Goal: Task Accomplishment & Management: Use online tool/utility

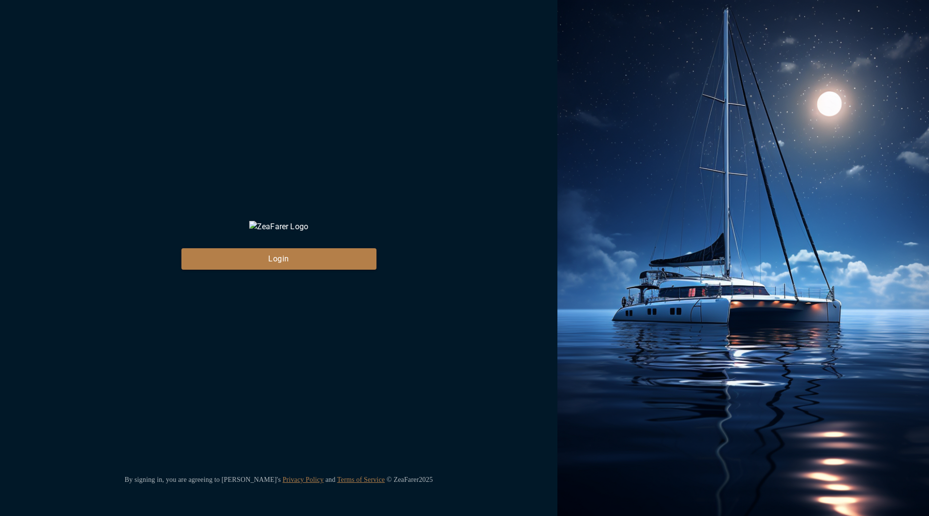
click at [313, 378] on div "ZeaFarer Login By signing in, you are agreeing to Zeafarer's Privacy Policy and…" at bounding box center [278, 258] width 557 height 516
click at [257, 270] on button "Login" at bounding box center [278, 258] width 195 height 21
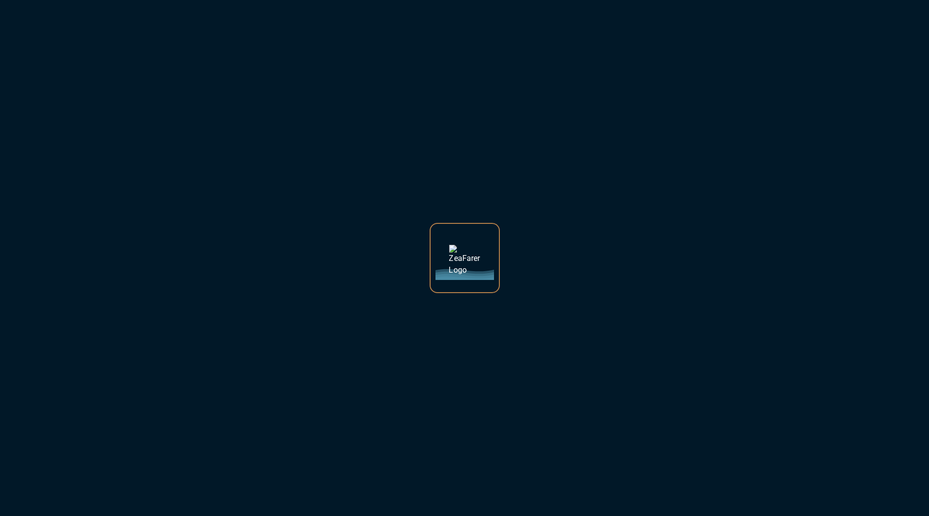
click at [538, 187] on div at bounding box center [464, 258] width 929 height 516
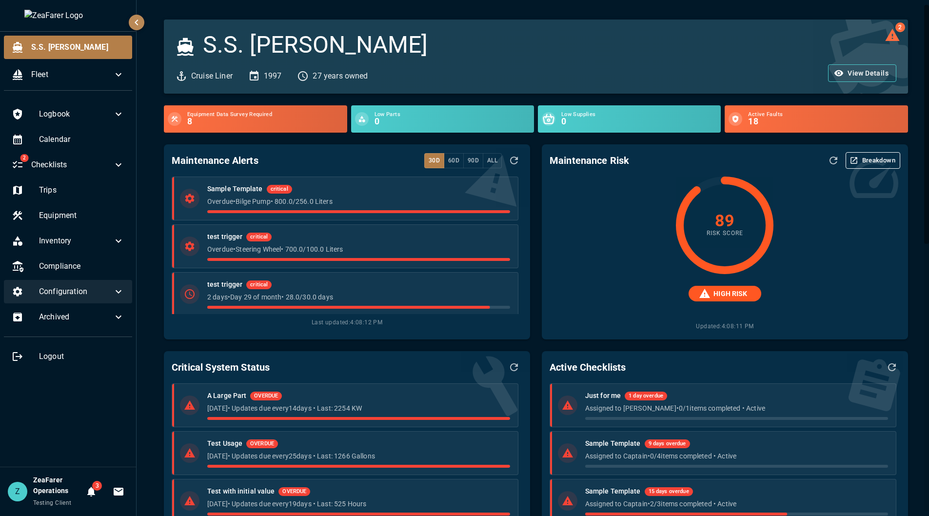
click at [108, 296] on span "Configuration" at bounding box center [76, 292] width 74 height 12
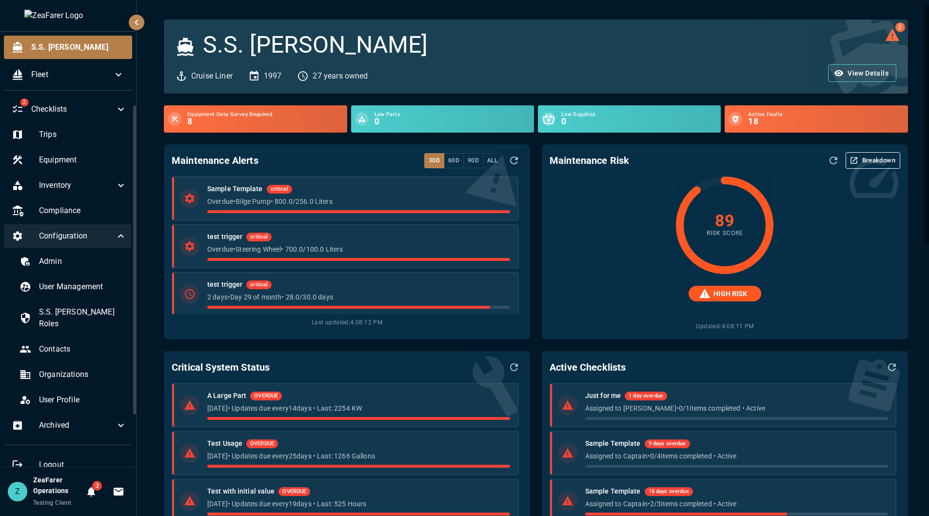
scroll to position [59, 0]
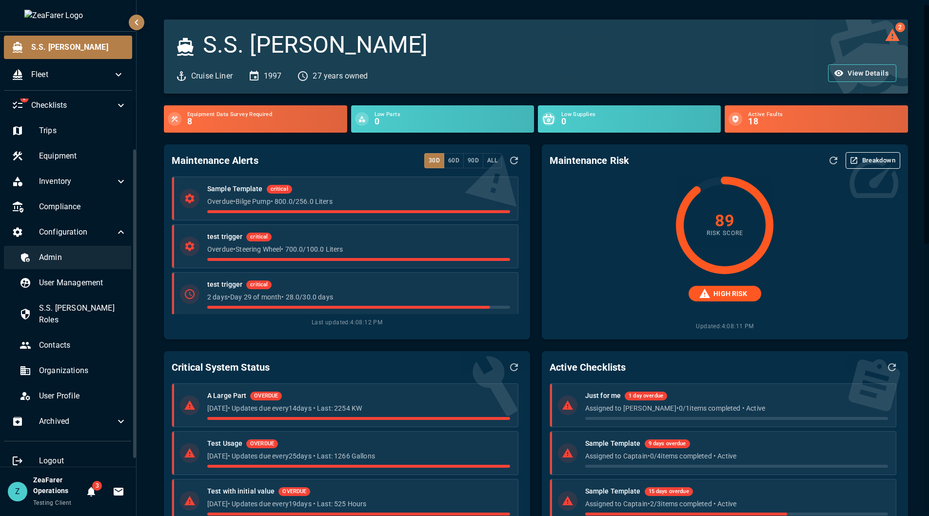
click at [100, 259] on span "Admin" at bounding box center [83, 258] width 88 height 12
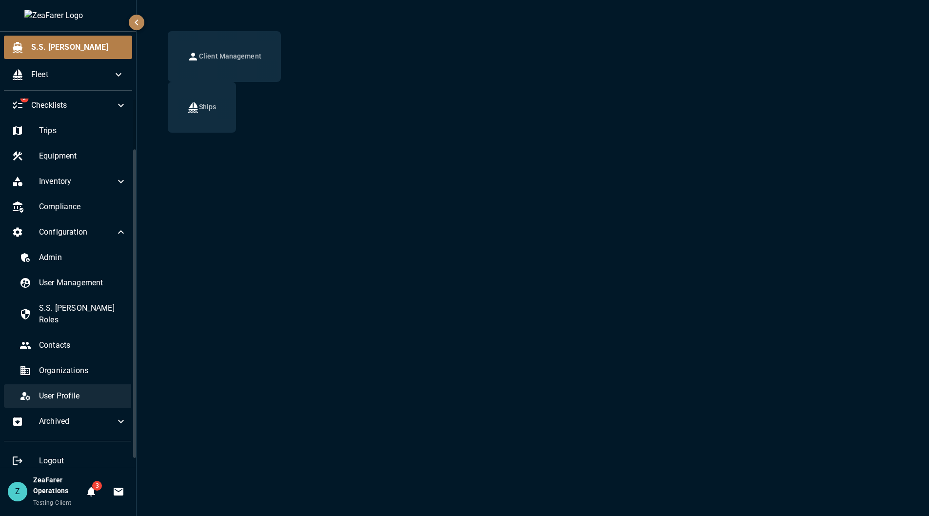
click at [85, 390] on span "User Profile" at bounding box center [83, 396] width 88 height 12
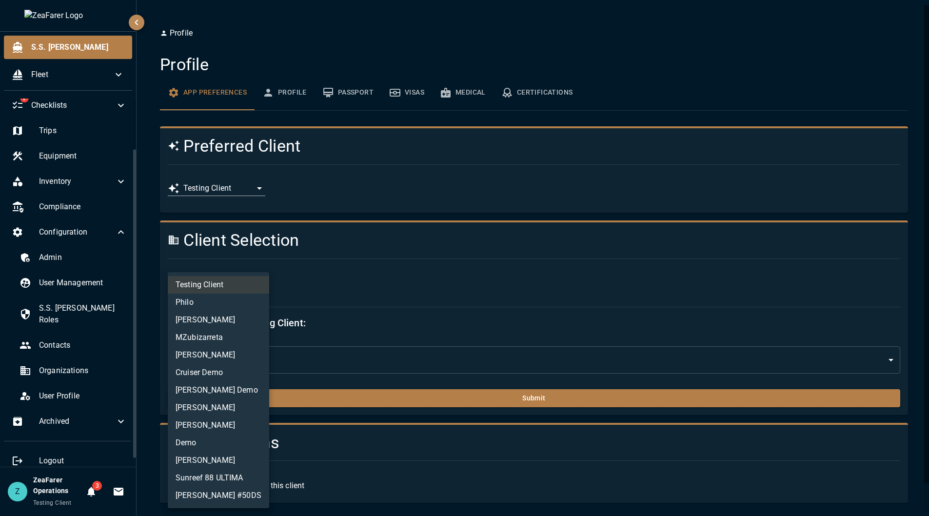
click at [238, 275] on body "**********" at bounding box center [464, 258] width 929 height 516
click at [208, 335] on li "MZubizarreta" at bounding box center [218, 338] width 101 height 18
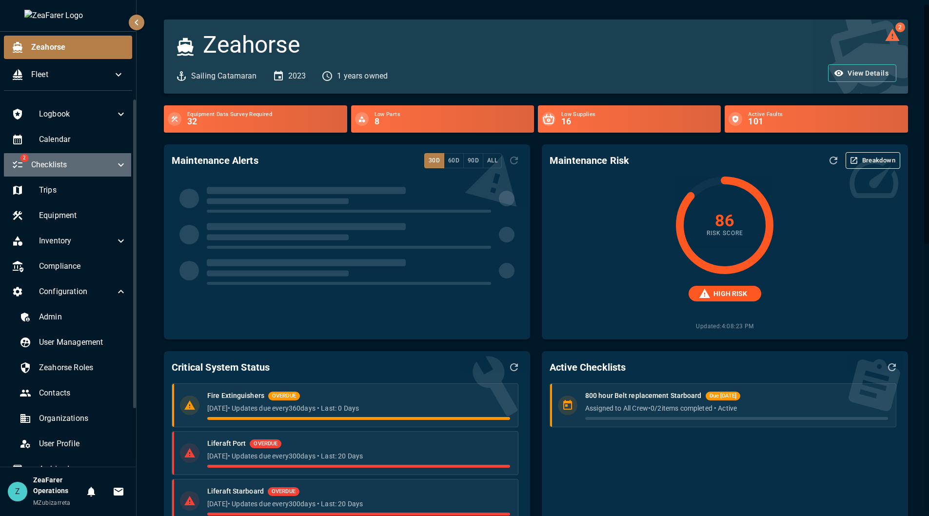
click at [104, 163] on span "Checklists" at bounding box center [73, 165] width 84 height 12
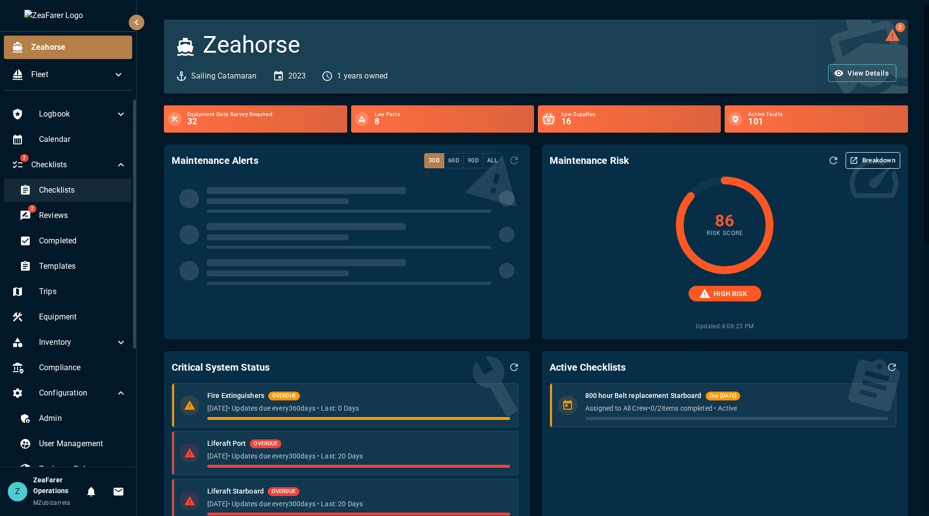
click at [91, 189] on span "Checklists" at bounding box center [83, 190] width 88 height 12
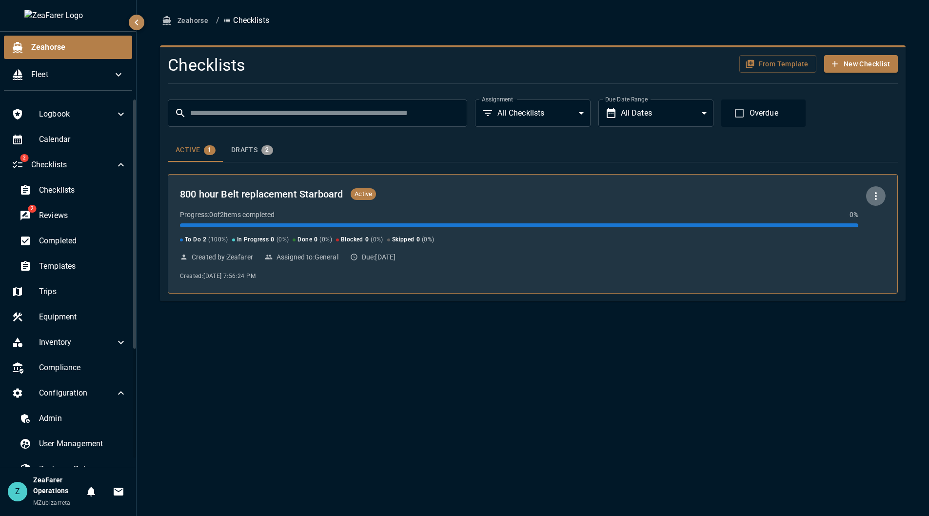
click at [878, 196] on icon "button" at bounding box center [876, 196] width 12 height 12
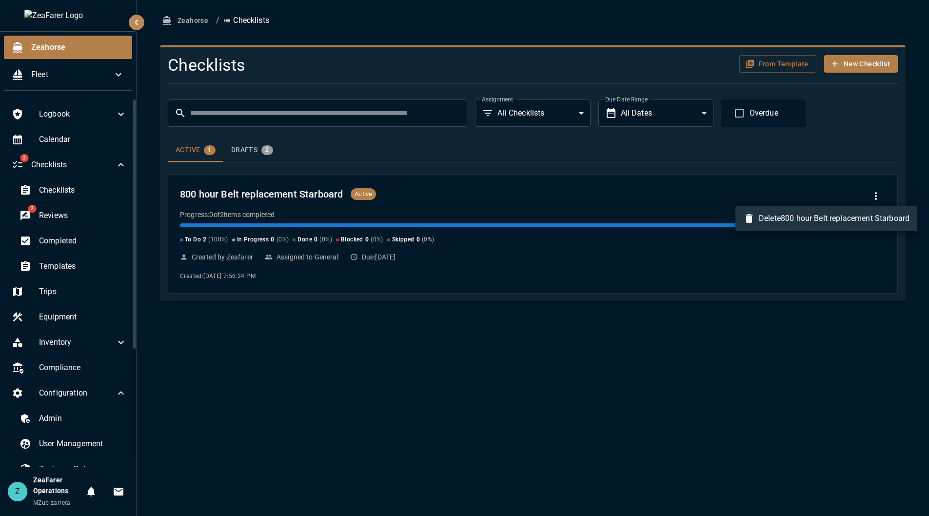
click at [790, 447] on div at bounding box center [464, 258] width 929 height 516
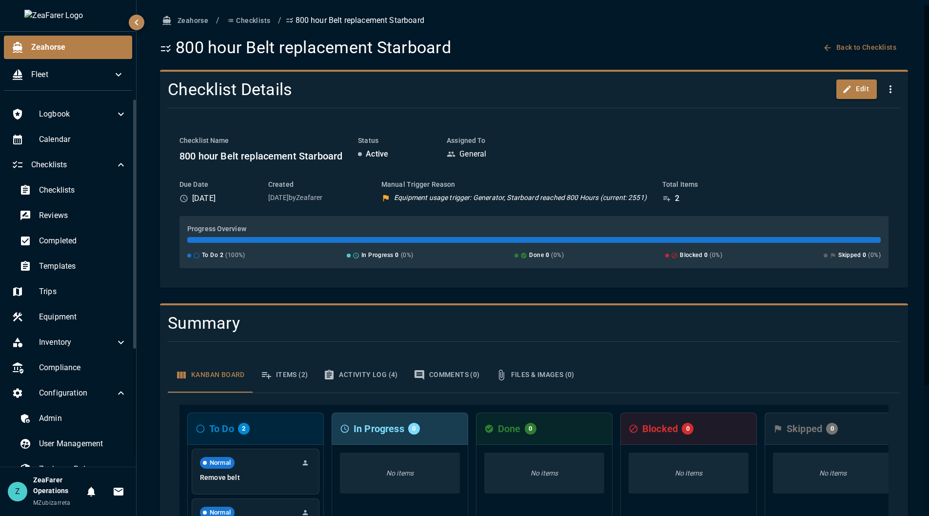
click at [757, 104] on div at bounding box center [530, 108] width 740 height 16
click at [887, 85] on icon "button" at bounding box center [891, 89] width 12 height 12
click at [638, 117] on div at bounding box center [464, 258] width 929 height 516
click at [267, 22] on button "Checklists" at bounding box center [248, 21] width 51 height 18
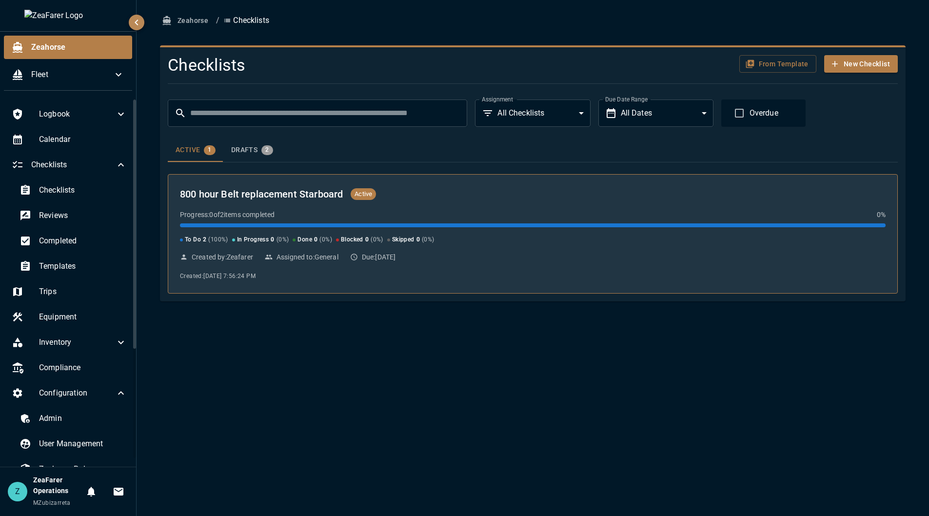
click at [690, 197] on div "800 hour Belt replacement Starboard Active" at bounding box center [533, 194] width 706 height 16
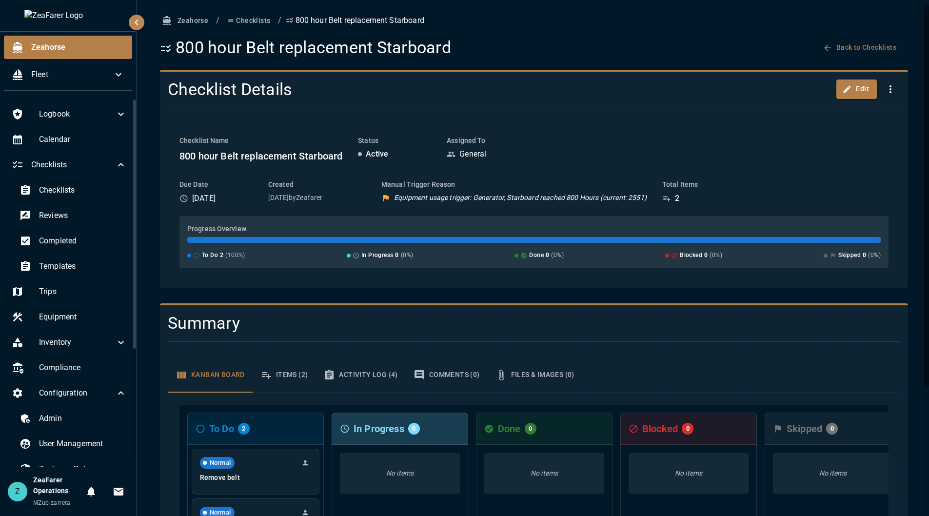
click at [887, 85] on icon "button" at bounding box center [891, 89] width 12 height 12
click at [850, 120] on ul "Delete 800 hour Belt replacement Starboard" at bounding box center [826, 111] width 182 height 25
click at [809, 112] on li "Delete 800 hour Belt replacement Starboard" at bounding box center [826, 112] width 182 height 18
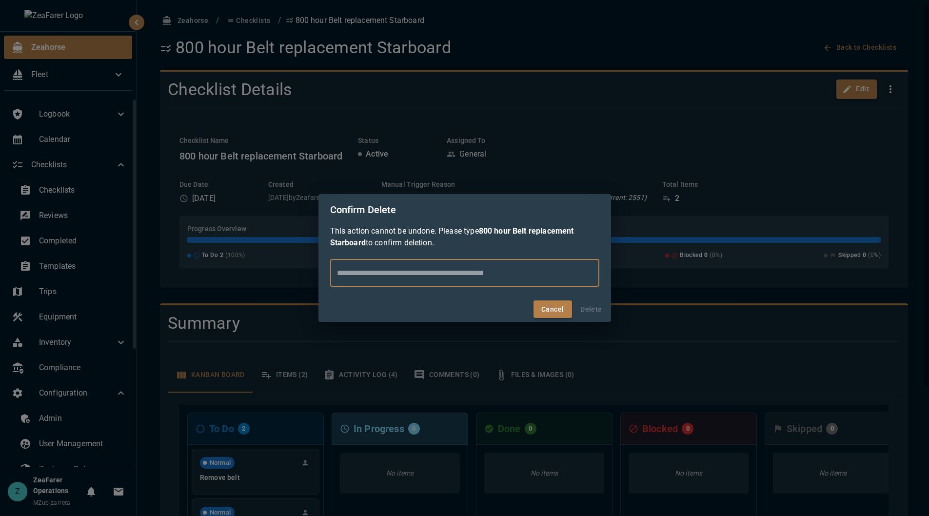
click at [500, 274] on input "text" at bounding box center [464, 272] width 269 height 27
click at [406, 269] on input "text" at bounding box center [464, 272] width 269 height 27
type input "**********"
click at [586, 311] on button "Delete" at bounding box center [591, 309] width 31 height 18
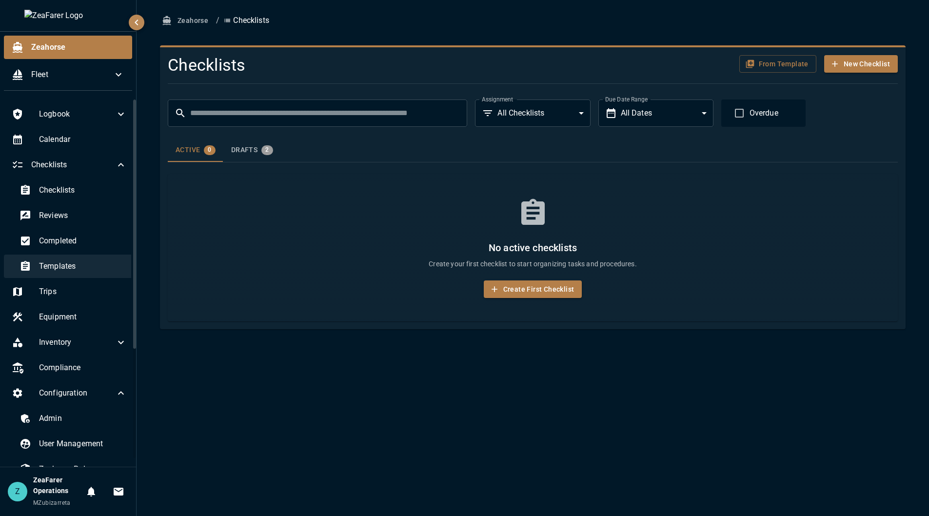
click at [88, 270] on span "Templates" at bounding box center [83, 266] width 88 height 12
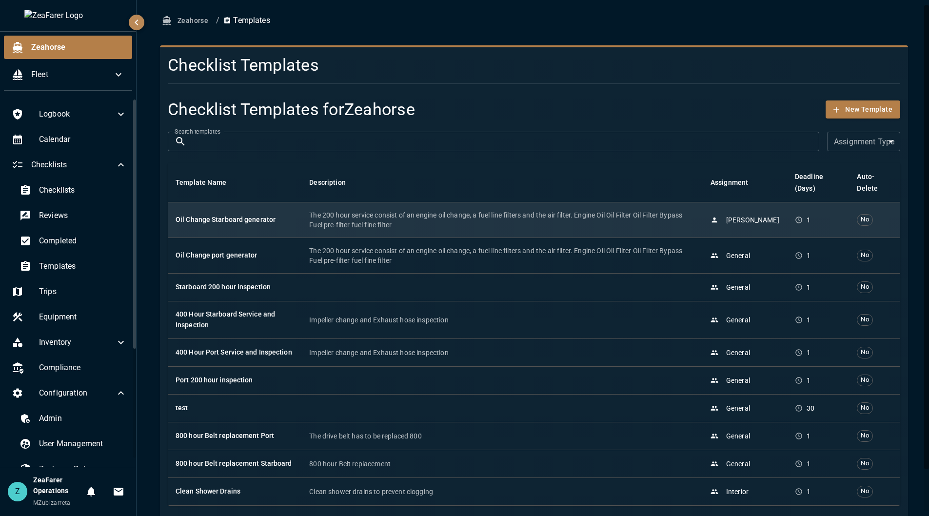
click at [502, 229] on p "The 200 hour service consist of an engine oil change, a fuel line filters and t…" at bounding box center [502, 220] width 386 height 20
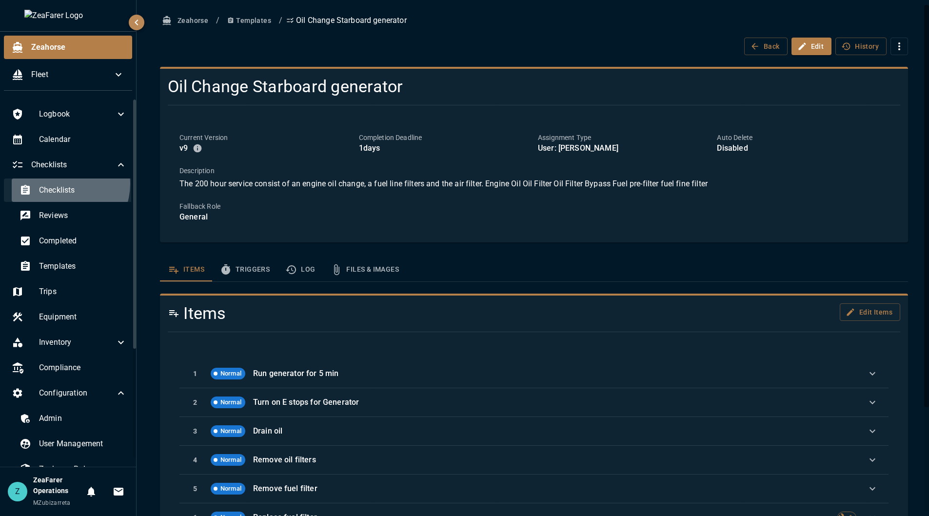
click at [61, 184] on div "Checklists" at bounding box center [73, 189] width 123 height 23
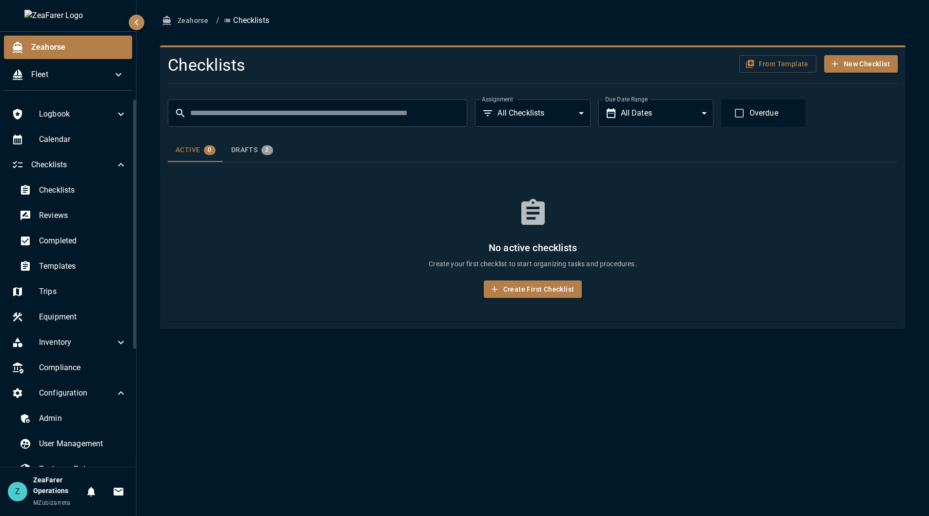
click at [316, 219] on div "No active checklists Create your first checklist to start organizing tasks and …" at bounding box center [533, 248] width 730 height 148
click at [198, 25] on button "Zeahorse" at bounding box center [186, 21] width 52 height 18
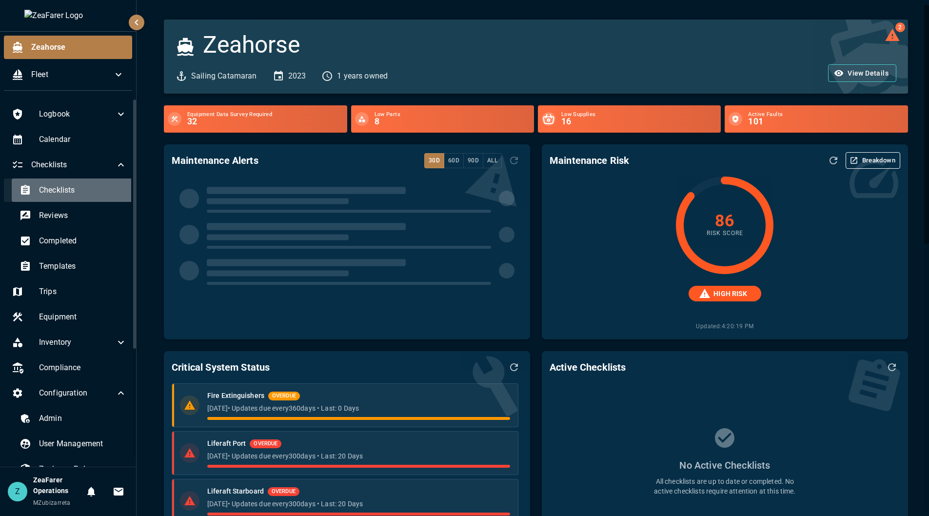
click at [81, 193] on span "Checklists" at bounding box center [83, 190] width 88 height 12
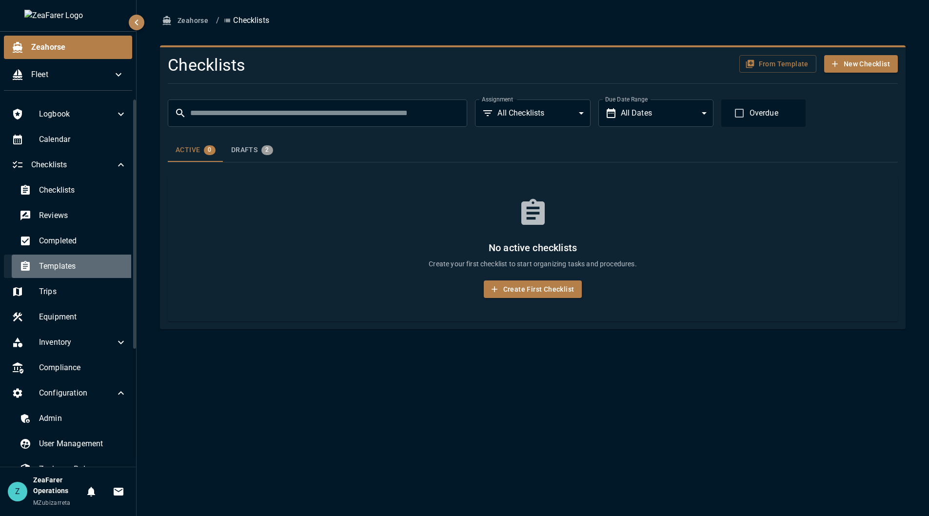
click at [105, 267] on span "Templates" at bounding box center [83, 266] width 88 height 12
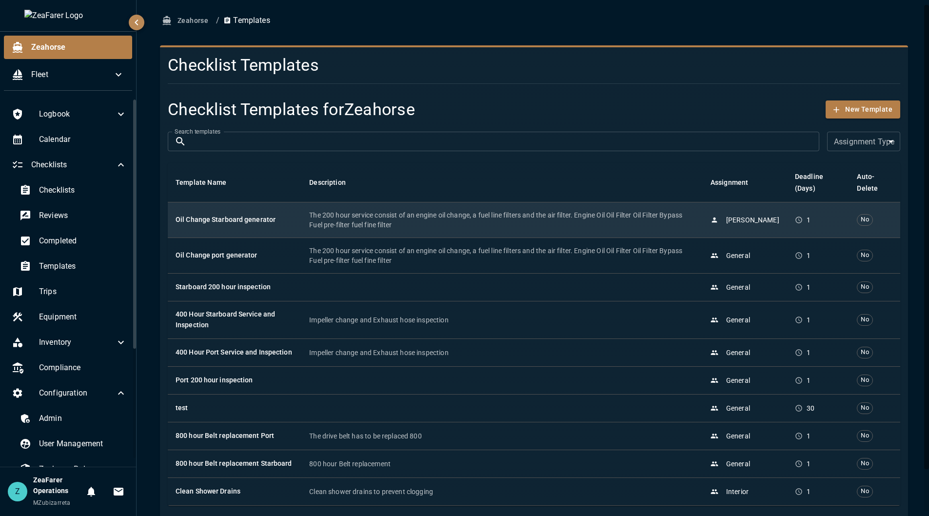
click at [244, 223] on h6 "Oil Change Starboard generator" at bounding box center [235, 220] width 118 height 11
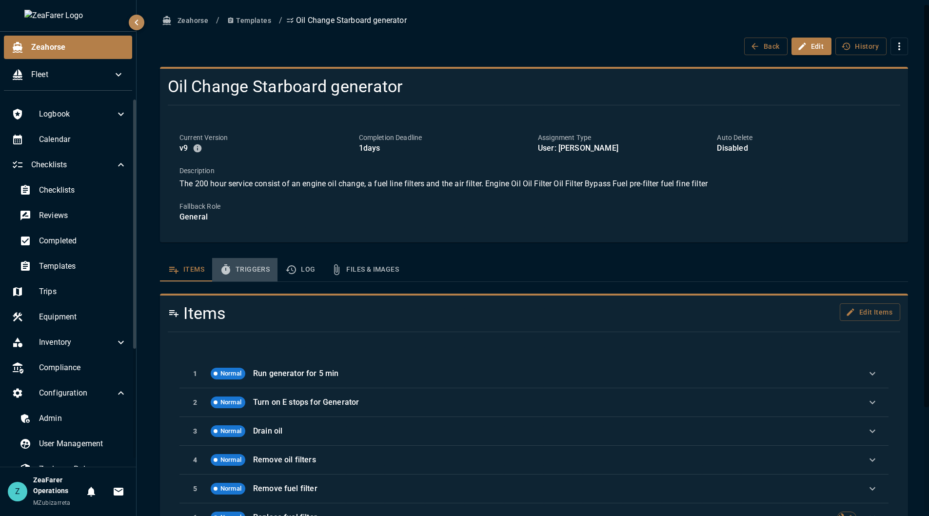
click at [259, 272] on button "Triggers" at bounding box center [244, 269] width 65 height 23
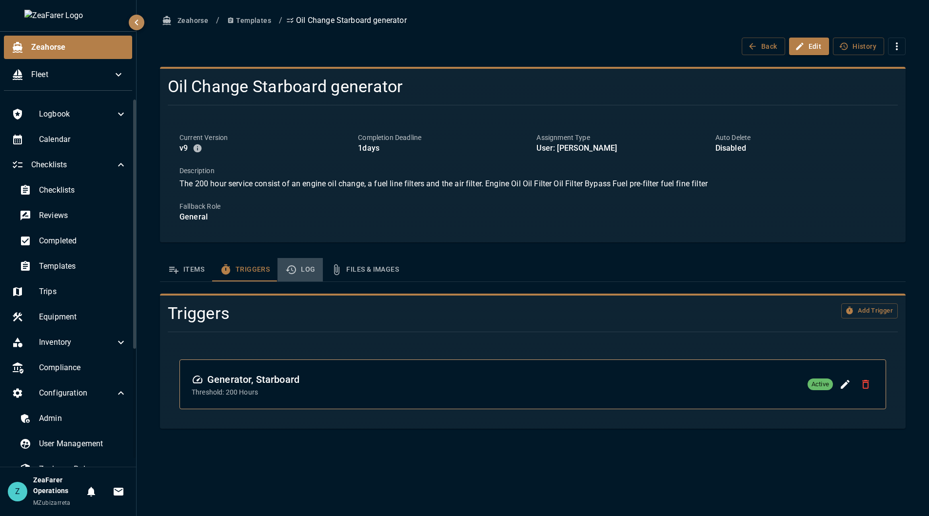
click at [295, 276] on button "Log" at bounding box center [299, 269] width 45 height 23
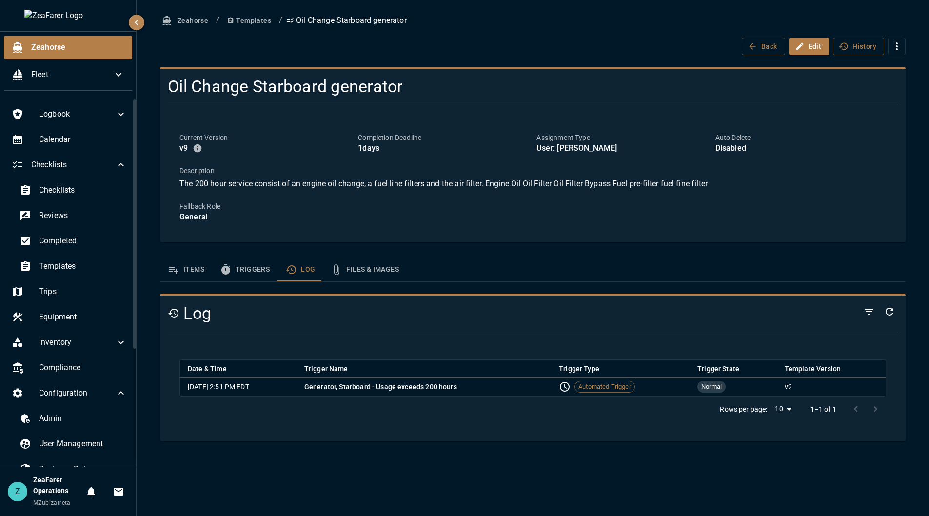
click at [244, 278] on button "Triggers" at bounding box center [244, 269] width 65 height 23
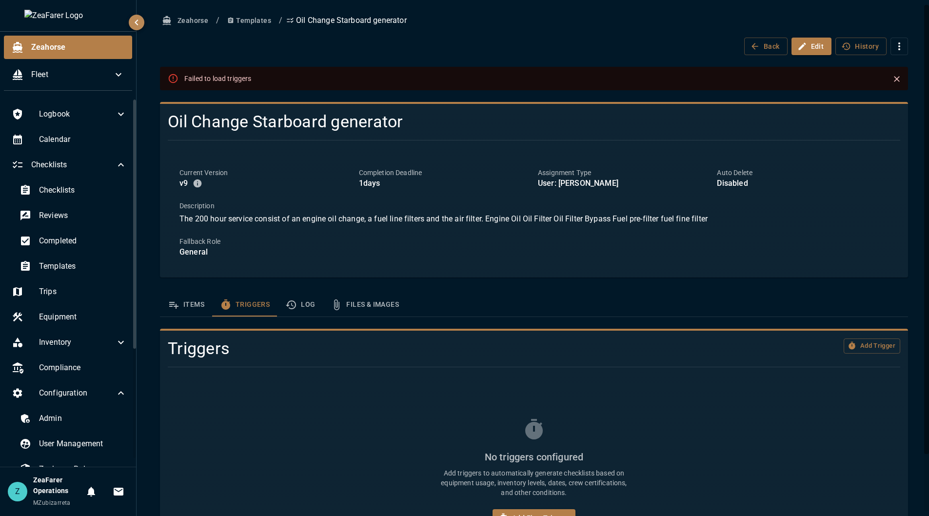
click at [892, 79] on icon "Close" at bounding box center [897, 79] width 10 height 10
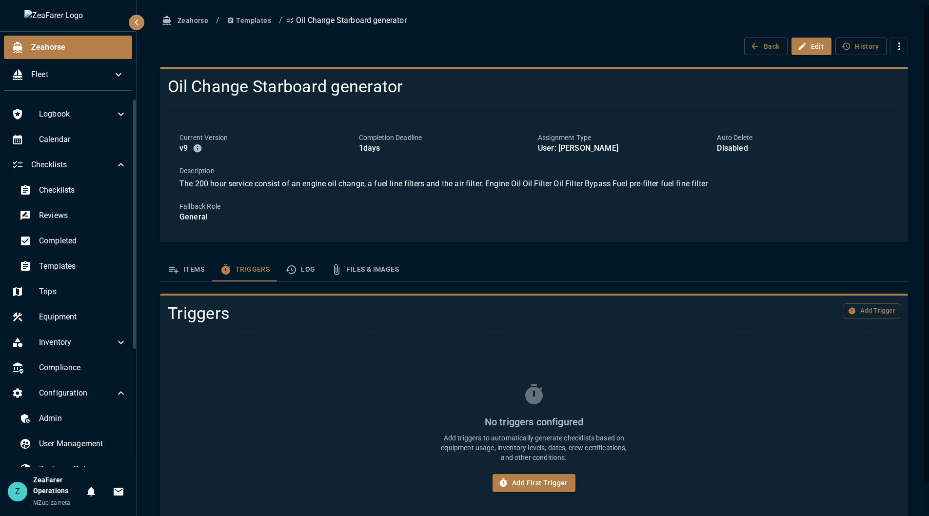
click at [299, 278] on button "Log" at bounding box center [299, 269] width 45 height 23
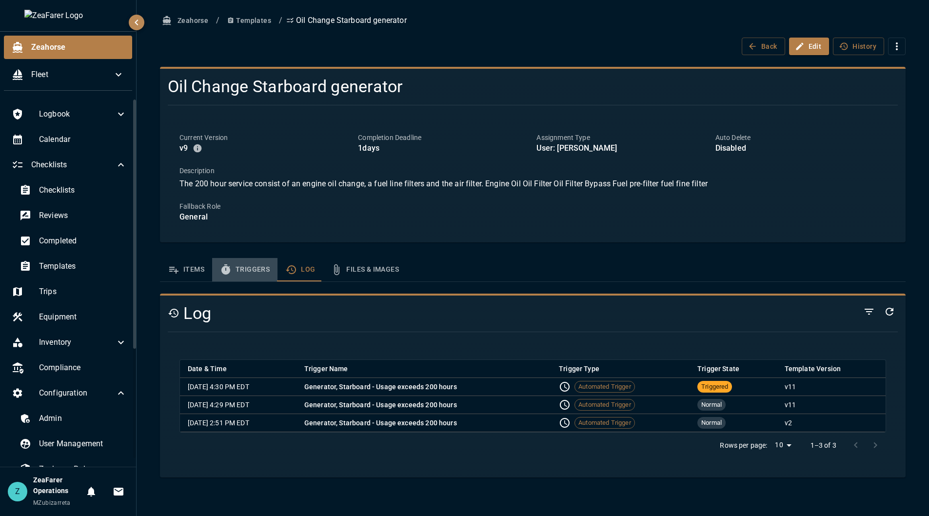
click at [247, 275] on button "Triggers" at bounding box center [244, 269] width 65 height 23
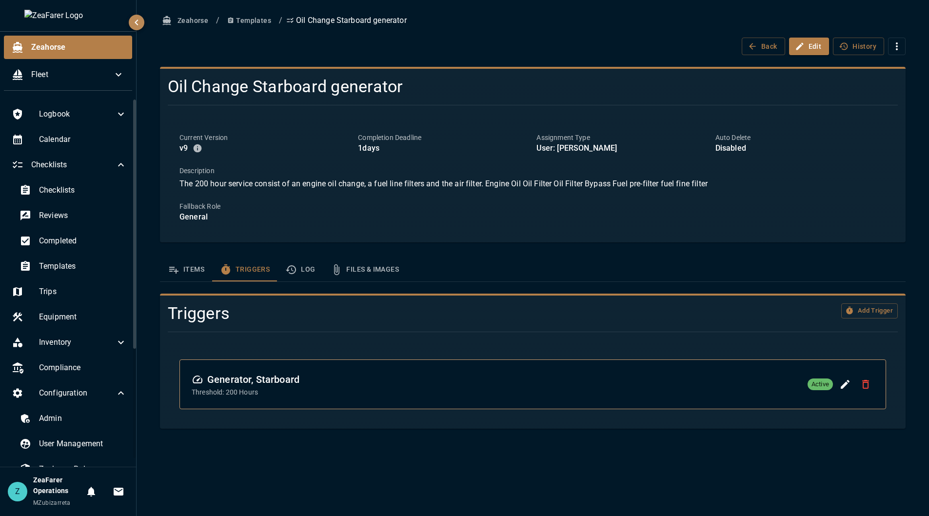
click at [294, 264] on icon "template sections" at bounding box center [291, 270] width 12 height 12
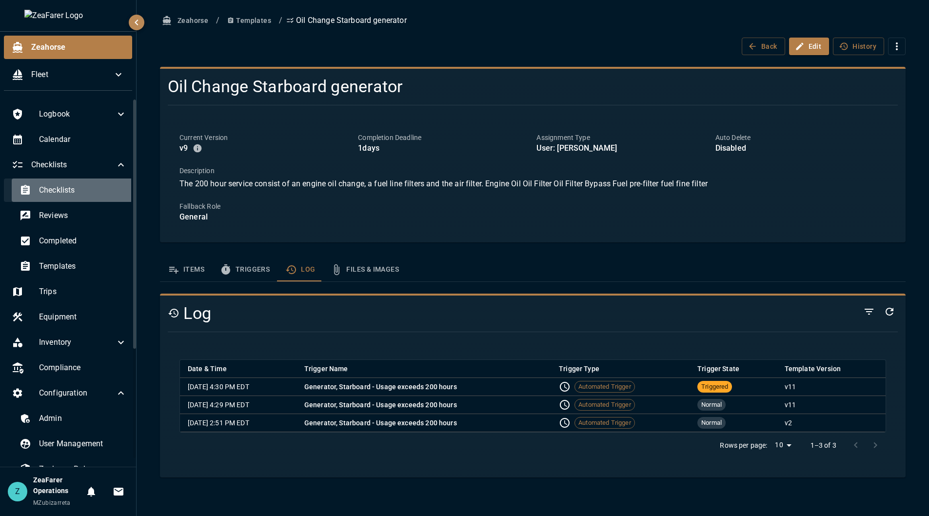
click at [85, 192] on span "Checklists" at bounding box center [83, 190] width 88 height 12
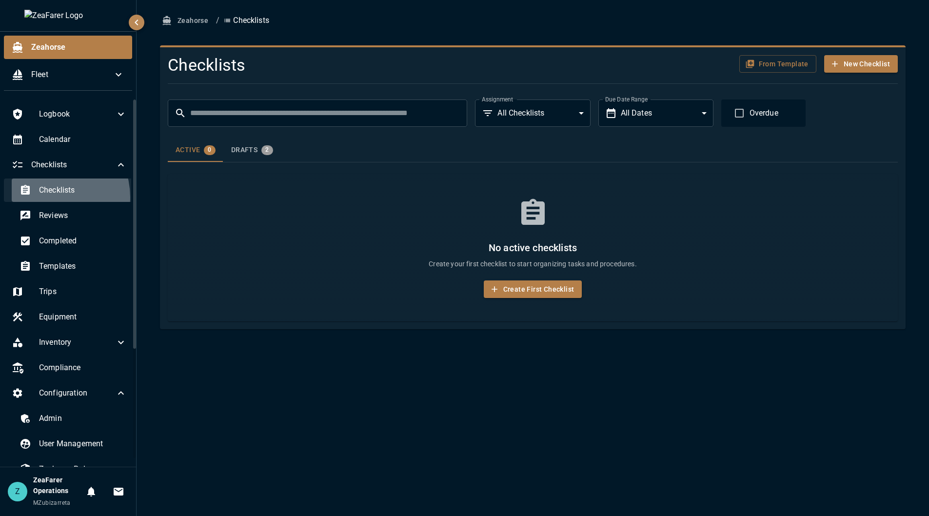
click at [46, 198] on div "Checklists" at bounding box center [73, 189] width 123 height 23
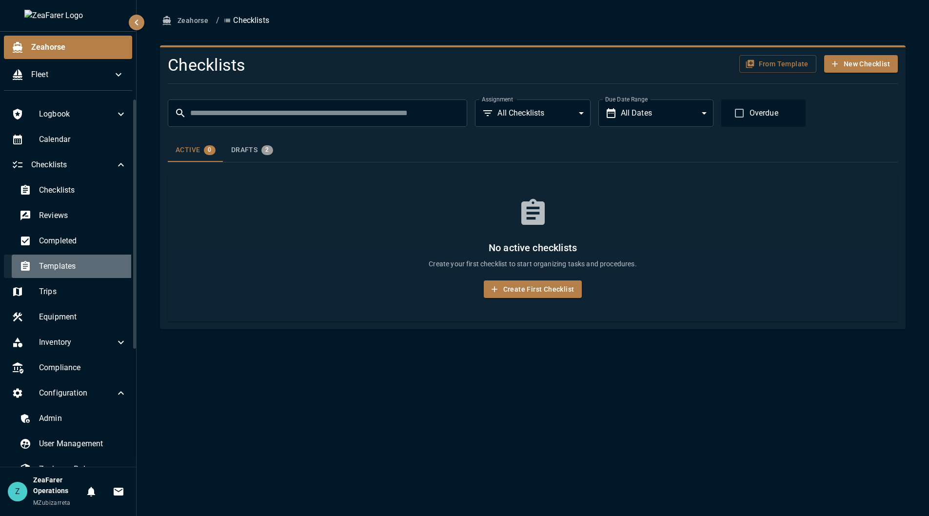
click at [85, 258] on div "Templates" at bounding box center [73, 266] width 123 height 23
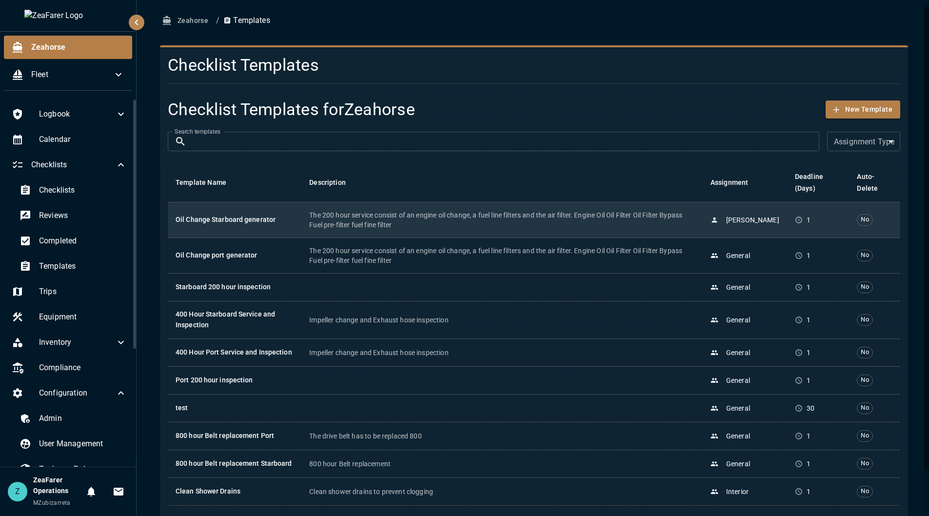
click at [355, 226] on p "The 200 hour service consist of an engine oil change, a fuel line filters and t…" at bounding box center [502, 220] width 386 height 20
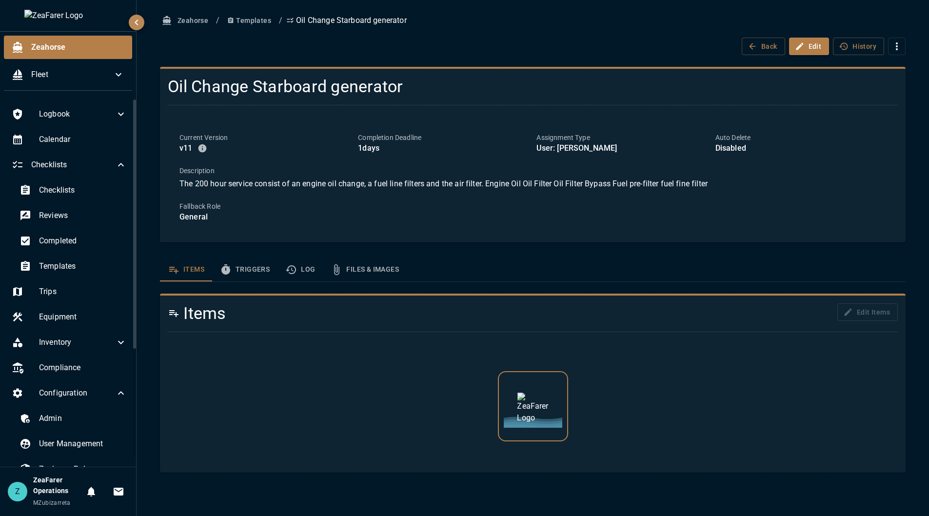
click at [313, 269] on button "Log" at bounding box center [299, 269] width 45 height 23
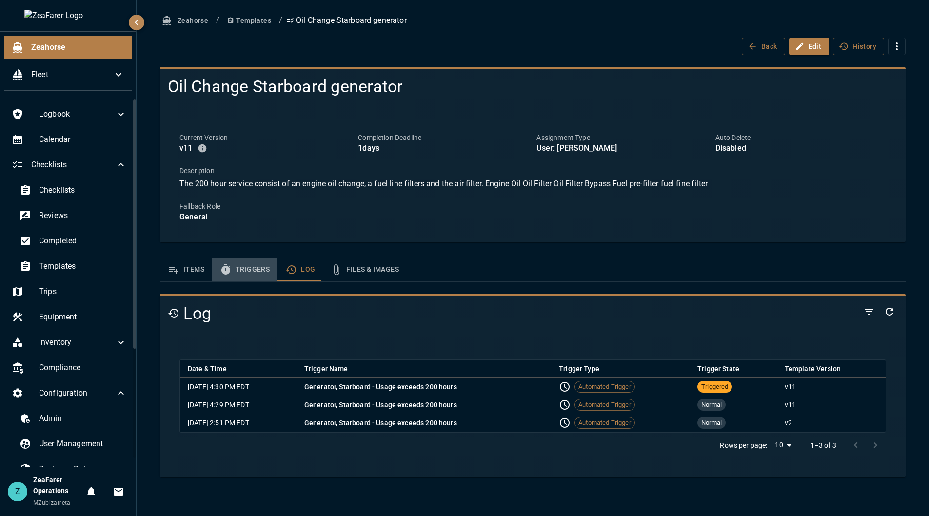
click at [233, 271] on button "Triggers" at bounding box center [244, 269] width 65 height 23
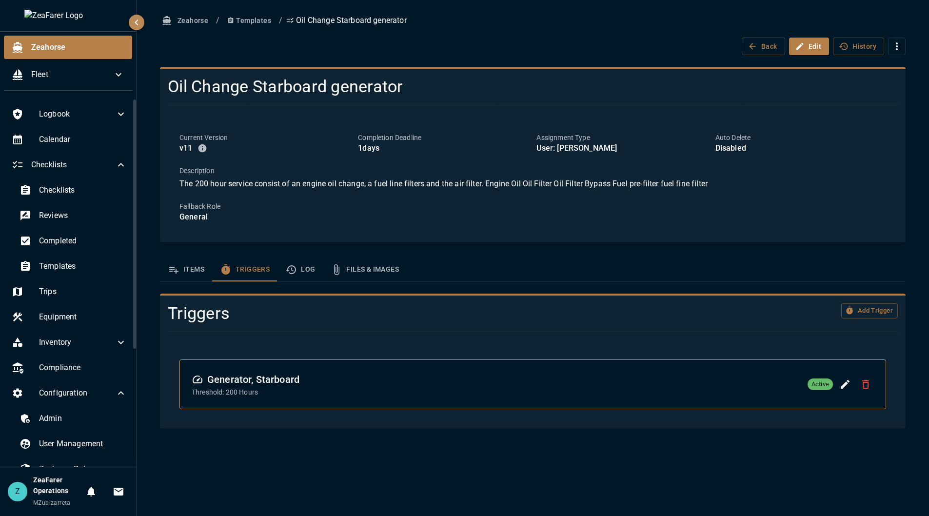
click at [863, 385] on icon "Delete Trigger" at bounding box center [865, 384] width 7 height 9
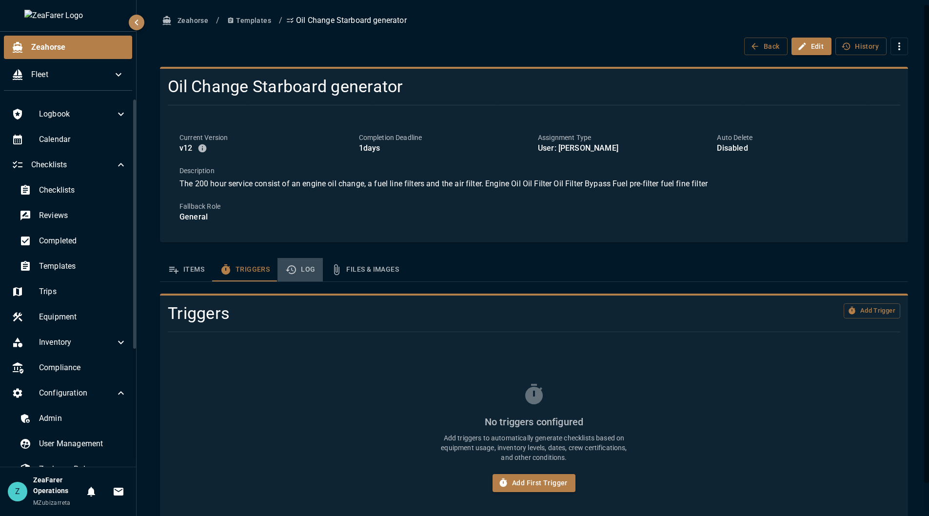
click at [300, 264] on button "Log" at bounding box center [299, 269] width 45 height 23
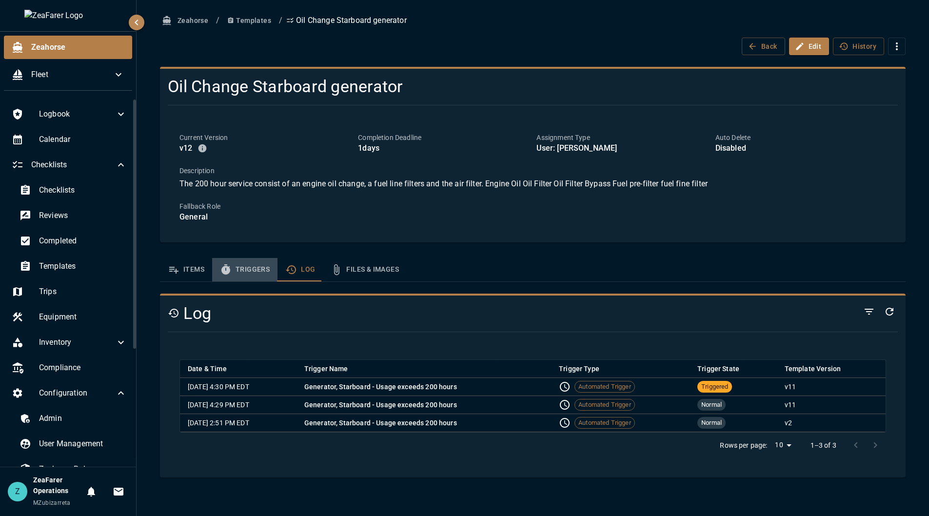
click at [242, 274] on button "Triggers" at bounding box center [244, 269] width 65 height 23
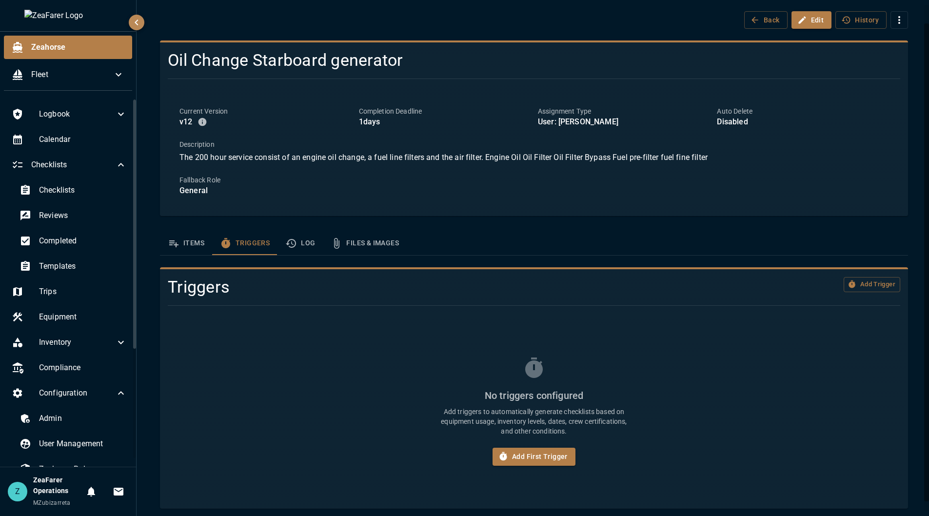
scroll to position [31, 0]
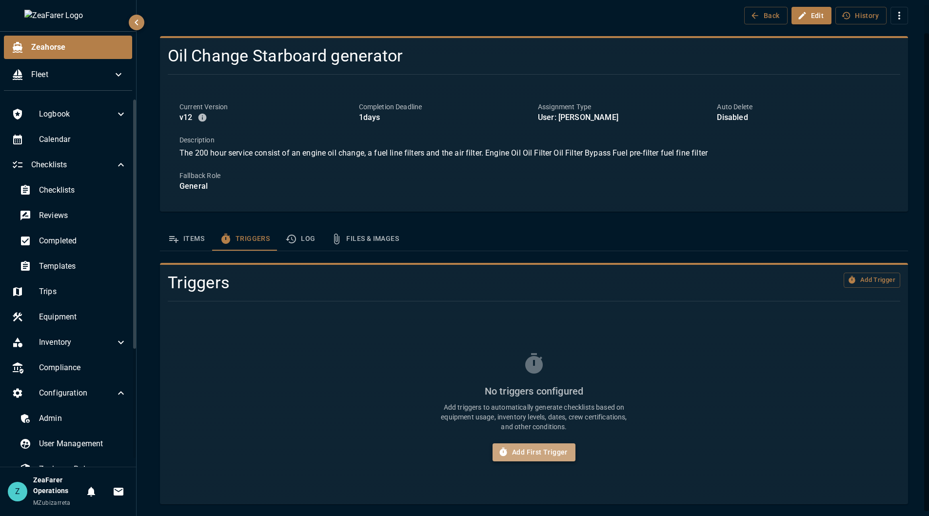
click at [559, 453] on button "Add First Trigger" at bounding box center [534, 452] width 83 height 18
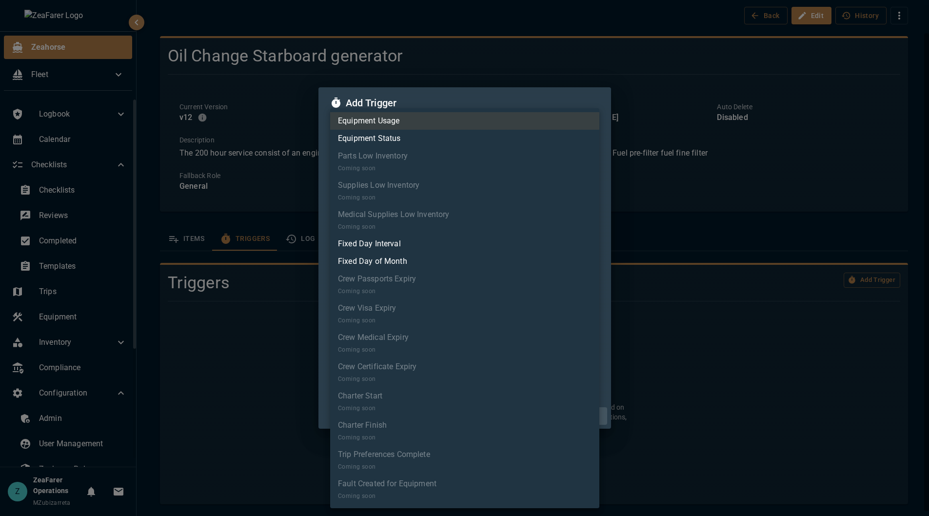
click at [425, 139] on body "Zeahorse Fleet Logbook Calendar Checklists Checklists Reviews Completed Templat…" at bounding box center [464, 258] width 929 height 516
click at [433, 126] on li "Equipment Usage" at bounding box center [464, 121] width 269 height 18
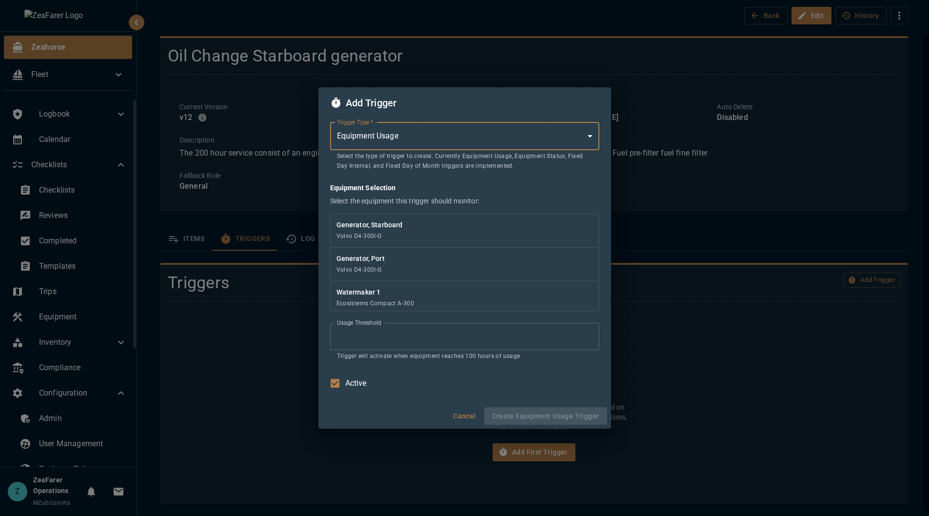
click at [396, 228] on p "Generator, Starboard" at bounding box center [464, 225] width 256 height 10
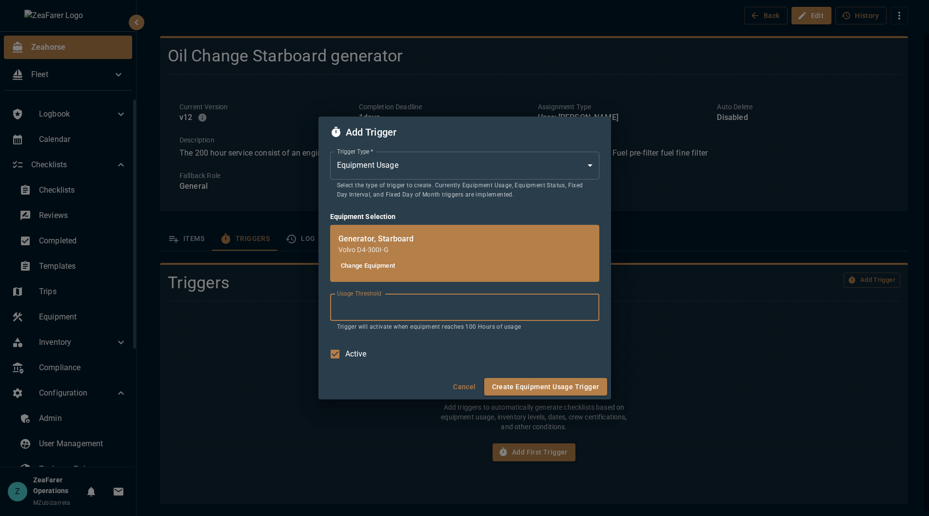
click at [381, 314] on input "***" at bounding box center [464, 307] width 269 height 27
type input "***"
drag, startPoint x: 537, startPoint y: 384, endPoint x: 656, endPoint y: 501, distance: 167.2
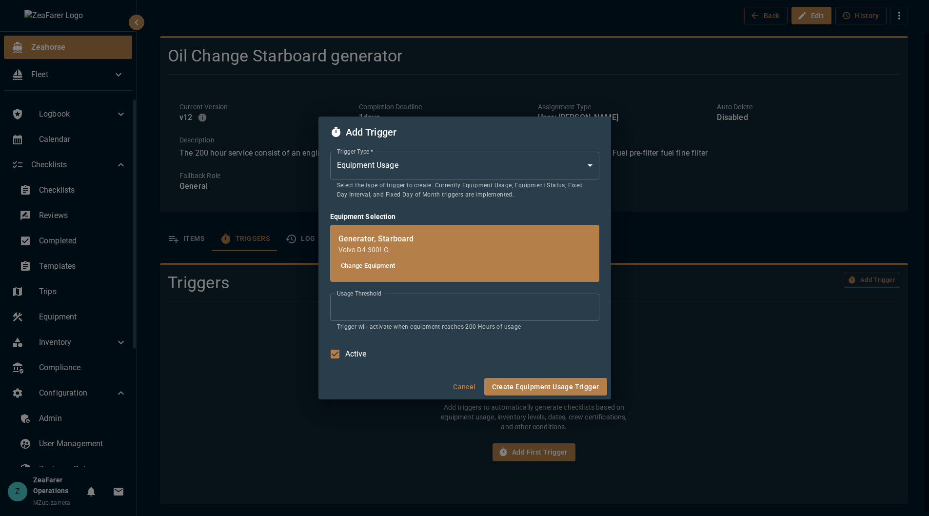
click at [656, 501] on div "Add Trigger Trigger Type   * Equipment Usage * Trigger Type   * Select the type…" at bounding box center [464, 258] width 929 height 516
click at [574, 383] on button "Create Equipment Usage Trigger" at bounding box center [545, 387] width 123 height 18
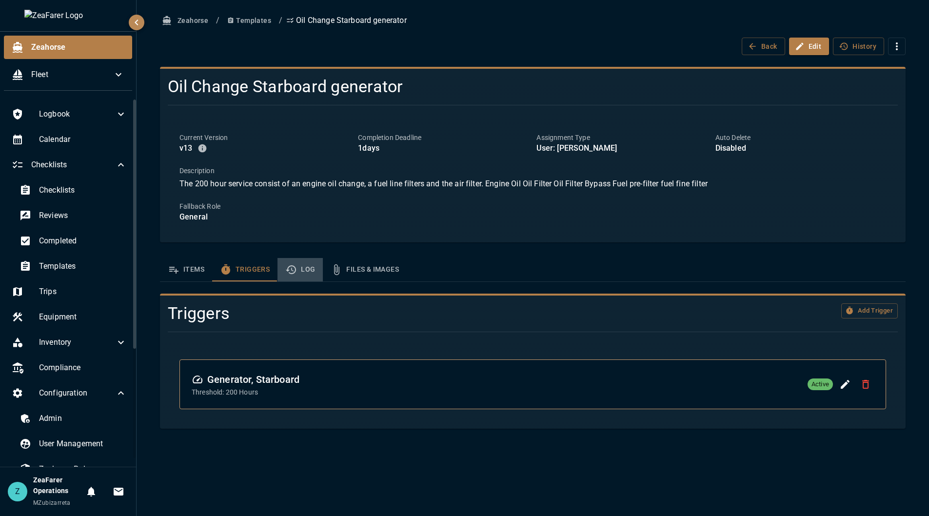
click at [302, 274] on button "Log" at bounding box center [299, 269] width 45 height 23
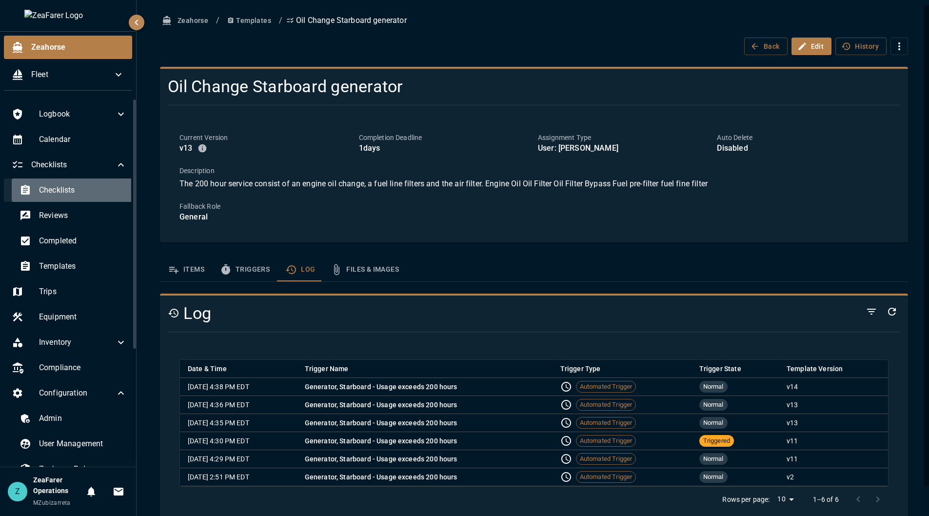
click at [89, 179] on div "Checklists" at bounding box center [73, 189] width 123 height 23
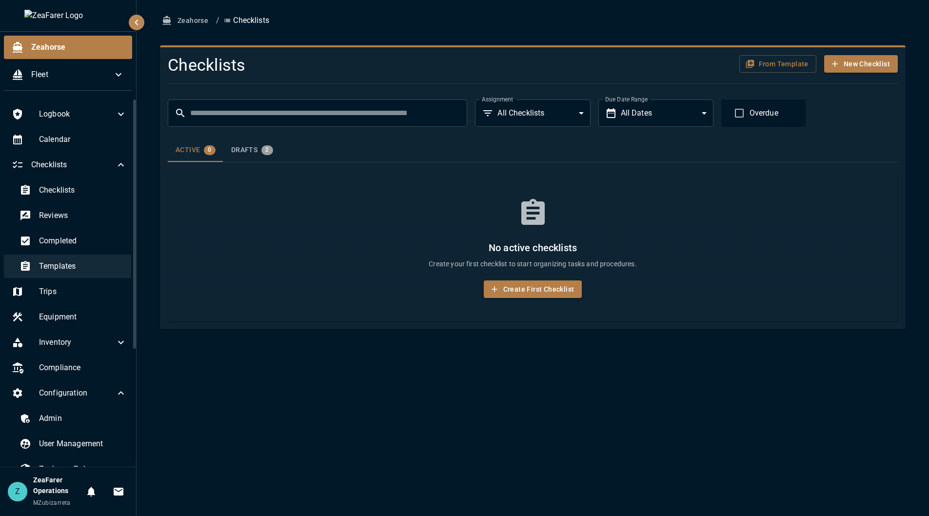
click at [79, 271] on span "Templates" at bounding box center [83, 266] width 88 height 12
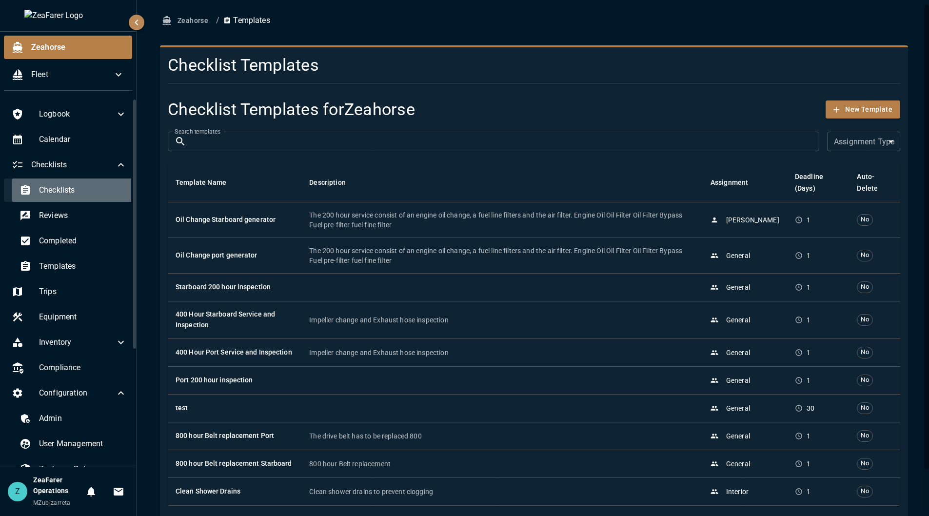
click at [79, 195] on span "Checklists" at bounding box center [83, 190] width 88 height 12
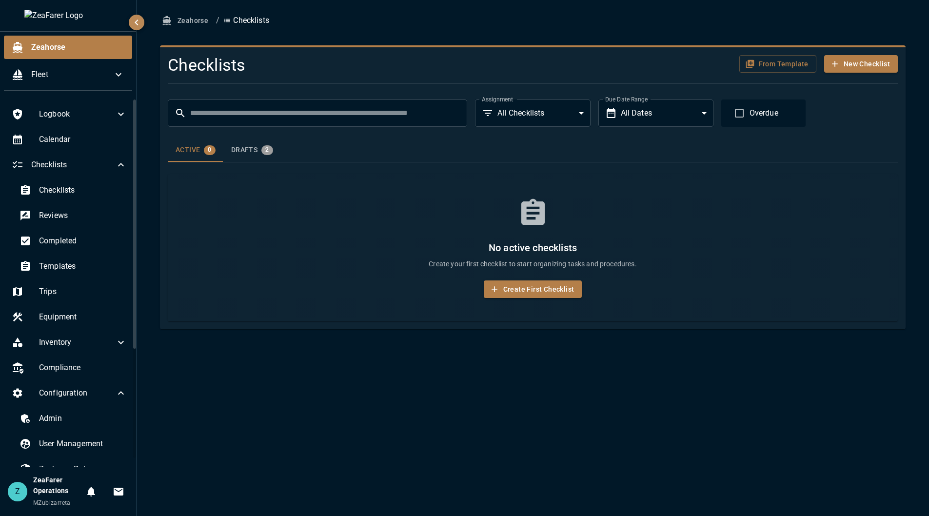
click at [541, 118] on body "Zeahorse Fleet Logbook Calendar Checklists Checklists Reviews Completed Templat…" at bounding box center [464, 258] width 929 height 516
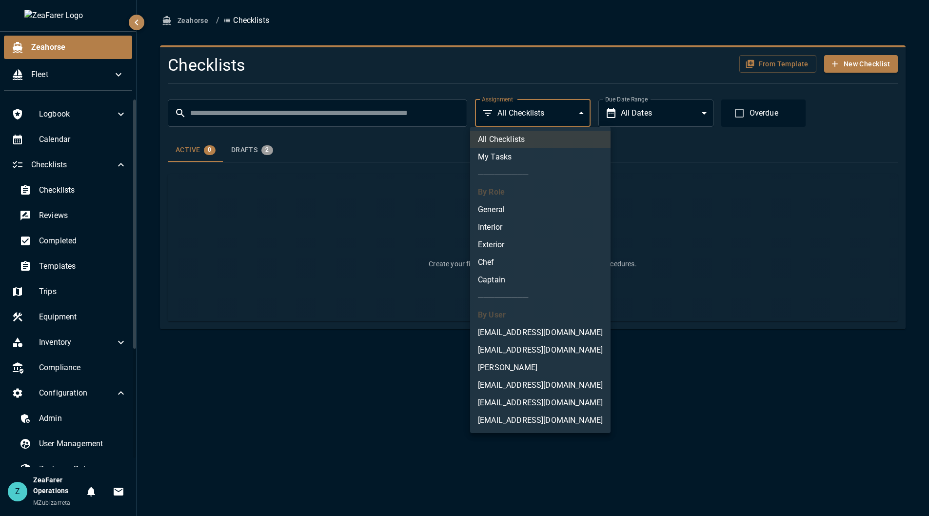
click at [551, 109] on div at bounding box center [464, 258] width 929 height 516
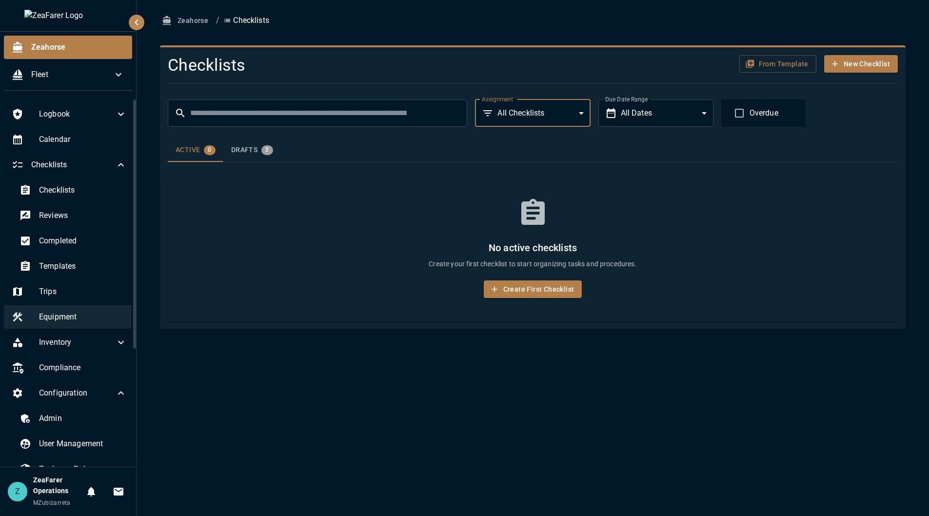
click at [75, 313] on span "Equipment" at bounding box center [83, 317] width 88 height 12
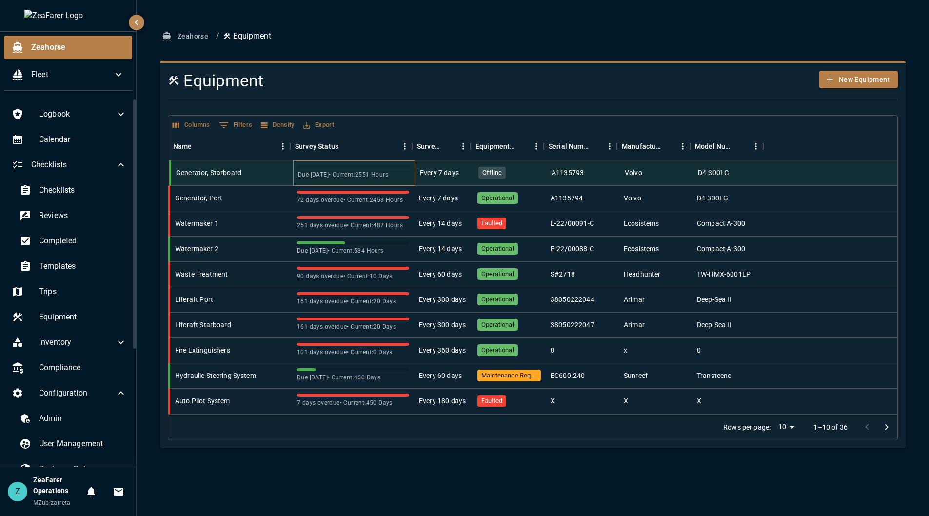
click at [388, 166] on span at bounding box center [354, 166] width 112 height 3
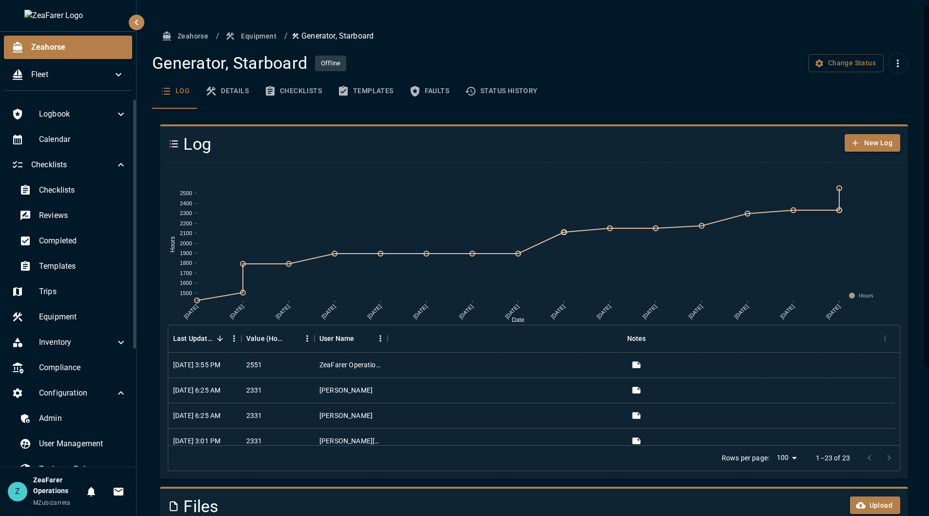
click at [875, 138] on button "New Log" at bounding box center [873, 143] width 56 height 18
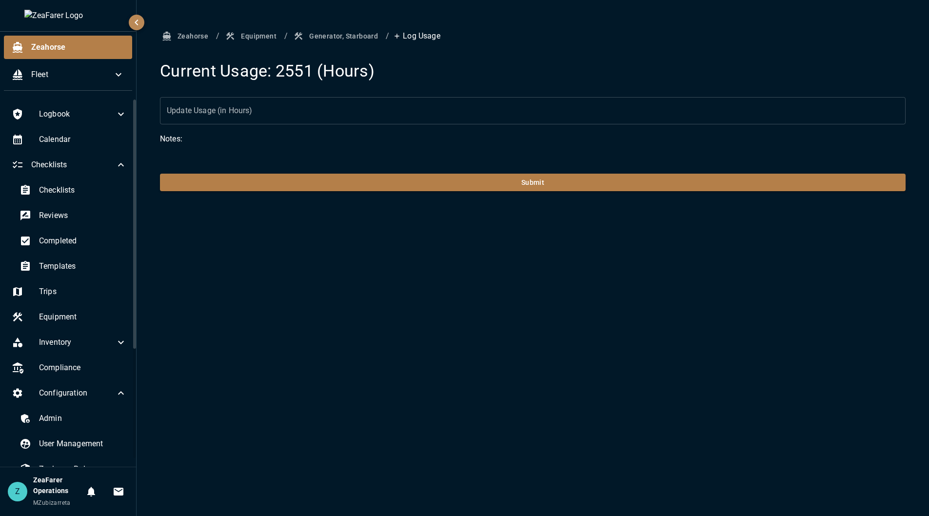
click at [232, 95] on div "Zeahorse / Equipment / Generator, Starboard / Log Usage Current Usage: 2551 (Ho…" at bounding box center [532, 109] width 769 height 164
click at [233, 106] on input "Update Usage (in Hours)" at bounding box center [533, 110] width 746 height 27
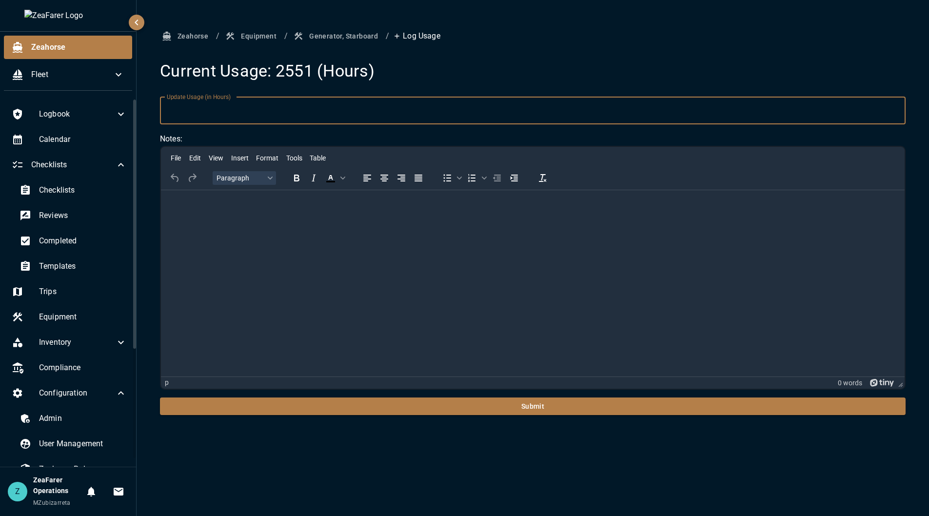
type input "*"
type input "****"
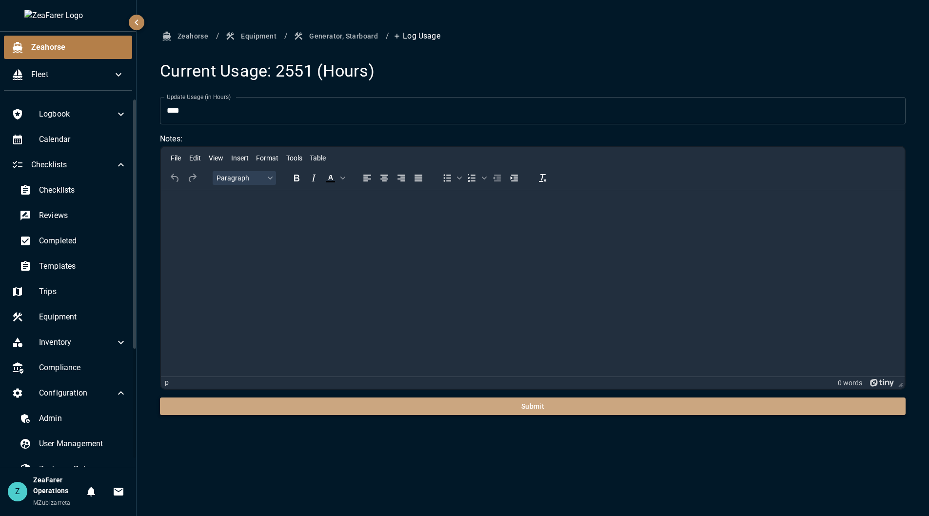
click at [569, 406] on button "Submit" at bounding box center [533, 406] width 746 height 18
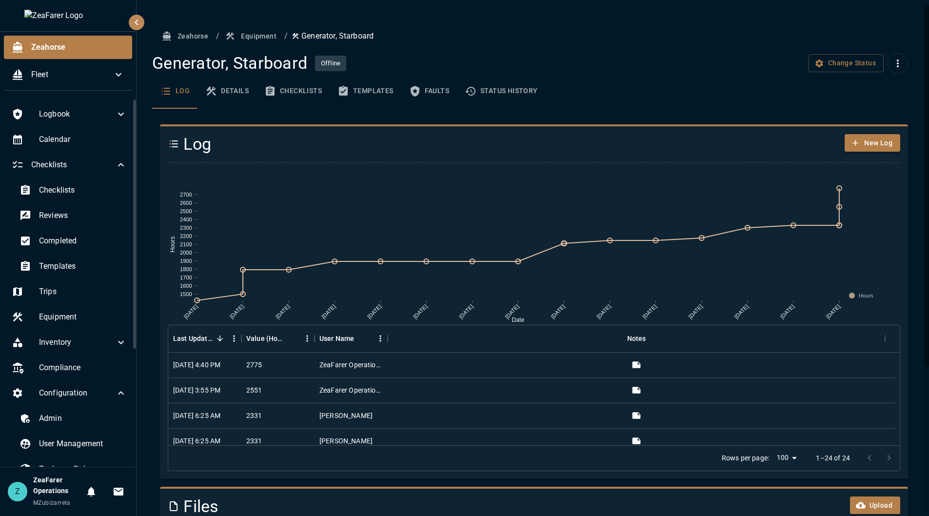
click at [86, 203] on div "Checklists Reviews Completed Templates" at bounding box center [69, 228] width 131 height 101
click at [90, 188] on span "Checklists" at bounding box center [83, 190] width 88 height 12
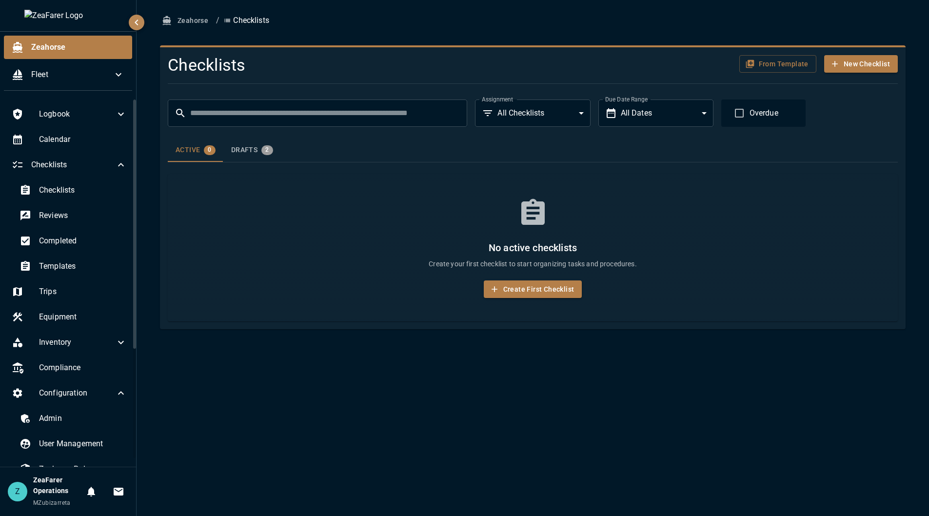
drag, startPoint x: 319, startPoint y: 233, endPoint x: 324, endPoint y: 236, distance: 5.5
click at [324, 236] on div "No active checklists Create your first checklist to start organizing tasks and …" at bounding box center [533, 248] width 730 height 148
click at [371, 291] on div "No active checklists Create your first checklist to start organizing tasks and …" at bounding box center [533, 248] width 730 height 148
click at [93, 187] on span "Checklists" at bounding box center [83, 190] width 88 height 12
click at [88, 224] on div "Reviews" at bounding box center [73, 215] width 123 height 23
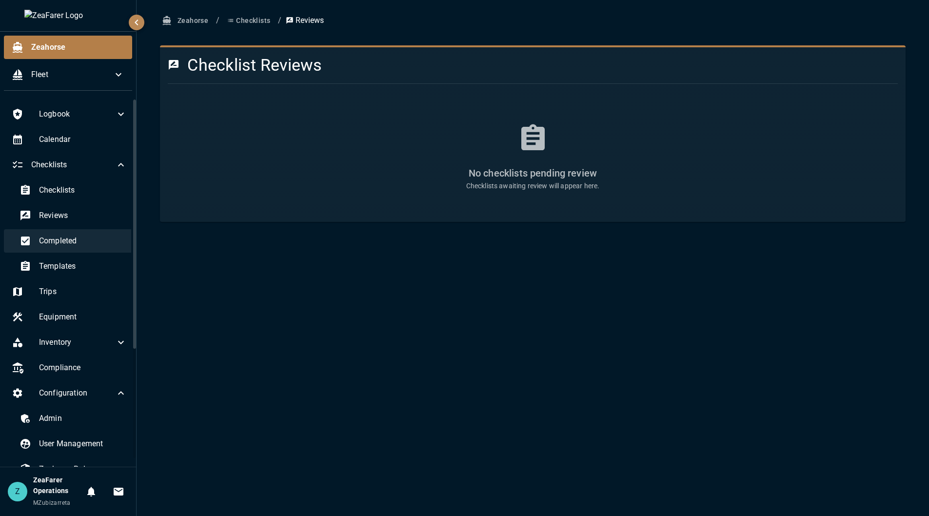
click at [90, 232] on div "Completed" at bounding box center [73, 240] width 123 height 23
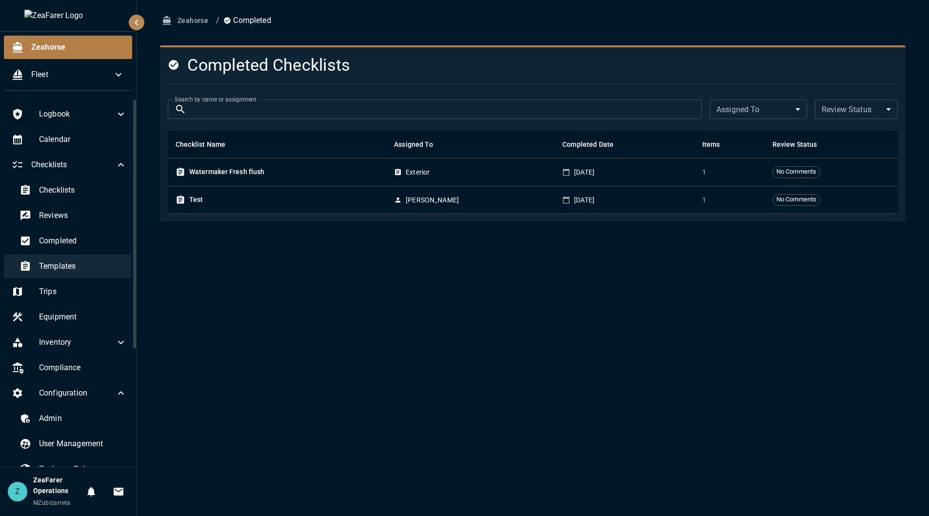
click at [95, 259] on div "Templates" at bounding box center [73, 266] width 123 height 23
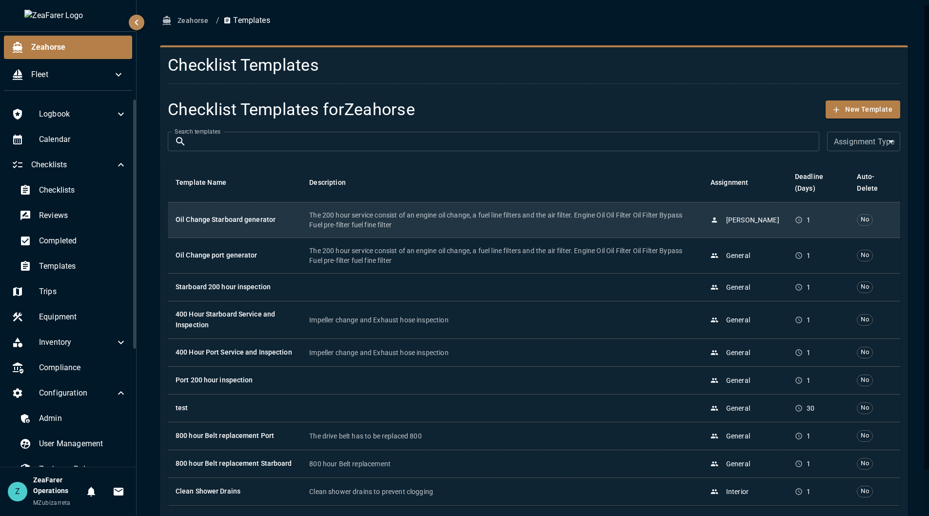
click at [396, 229] on p "The 200 hour service consist of an engine oil change, a fuel line filters and t…" at bounding box center [502, 220] width 386 height 20
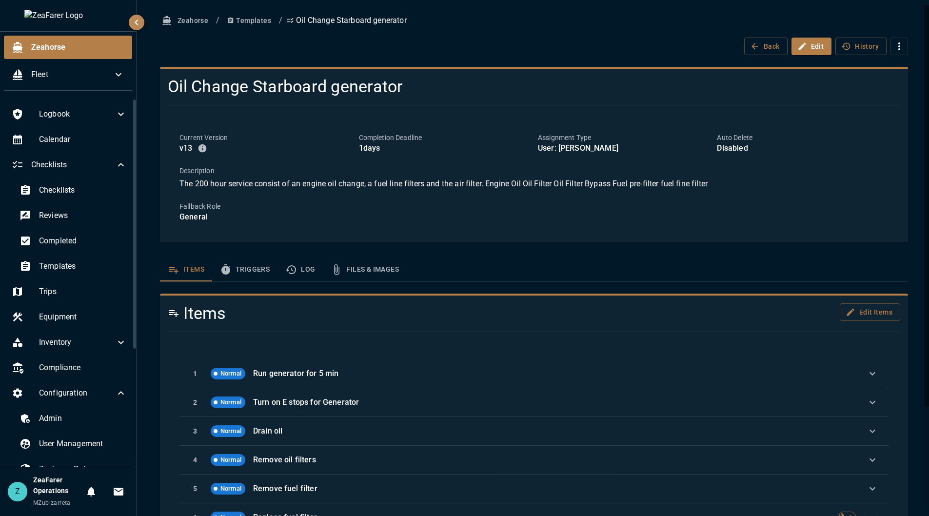
click at [264, 270] on button "Triggers" at bounding box center [244, 269] width 65 height 23
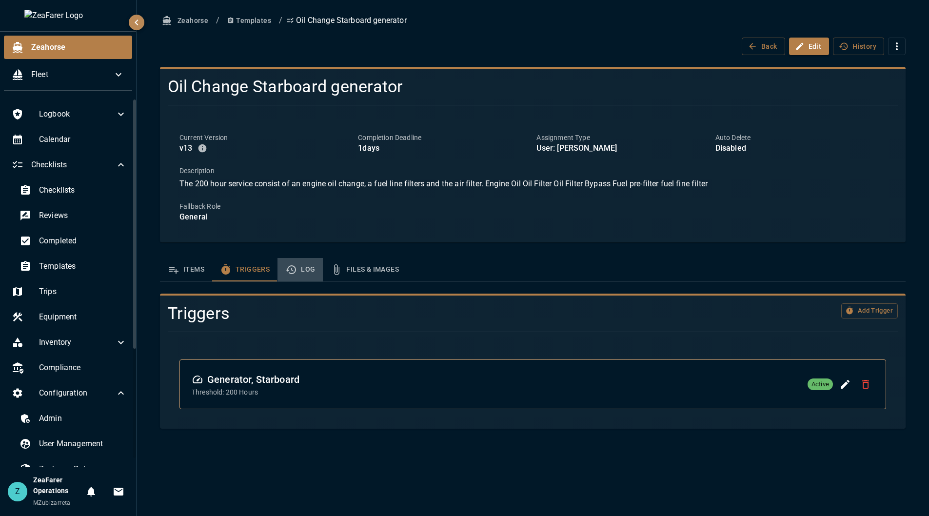
click at [297, 271] on button "Log" at bounding box center [299, 269] width 45 height 23
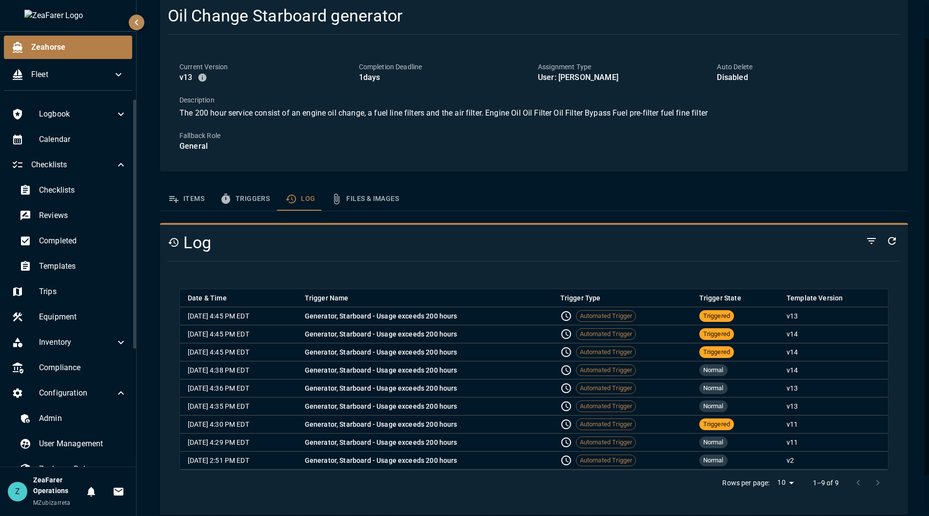
scroll to position [81, 0]
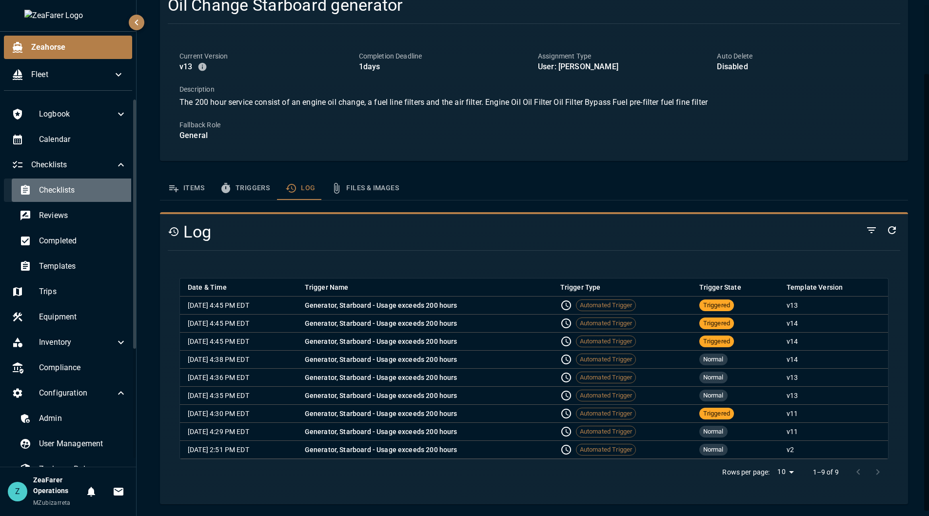
click at [78, 189] on span "Checklists" at bounding box center [83, 190] width 88 height 12
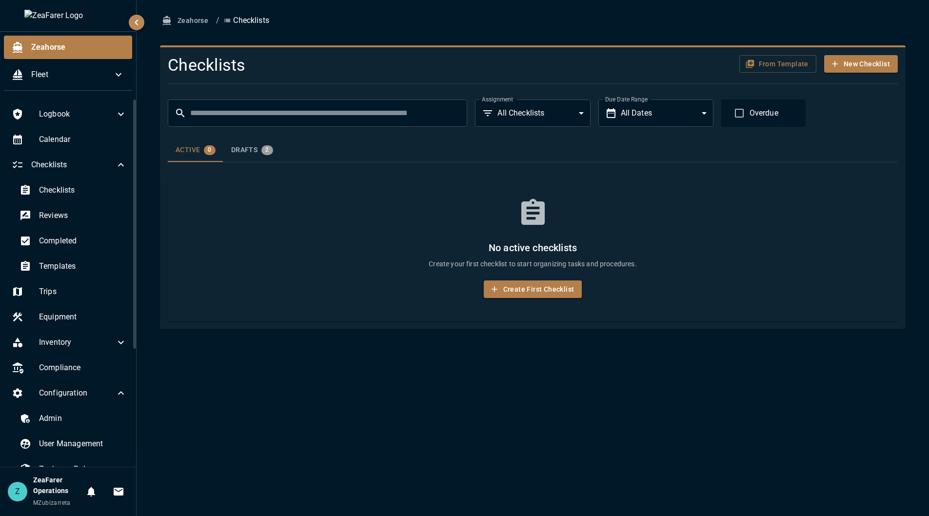
click at [684, 147] on div "Active 0 Drafts 2" at bounding box center [533, 149] width 730 height 23
click at [249, 150] on div "Drafts 2" at bounding box center [252, 150] width 42 height 10
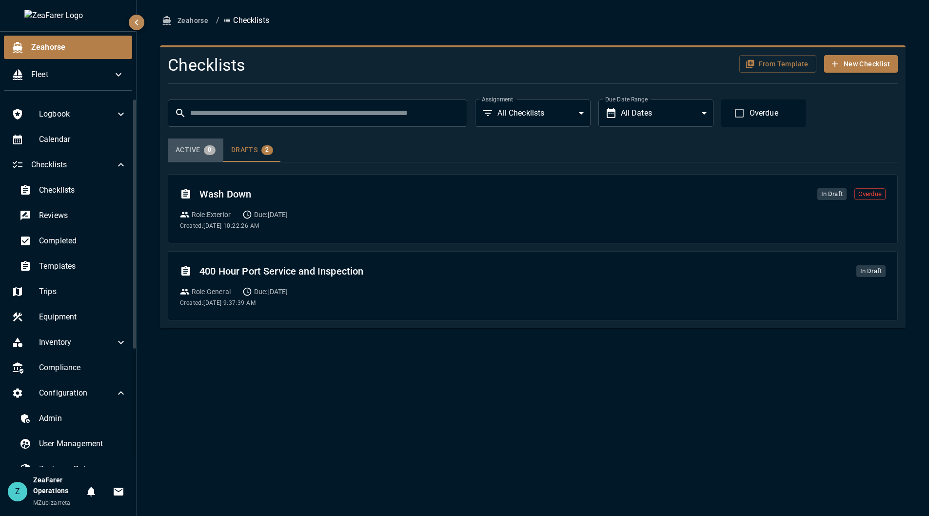
click at [193, 149] on div "Active 0" at bounding box center [196, 150] width 40 height 10
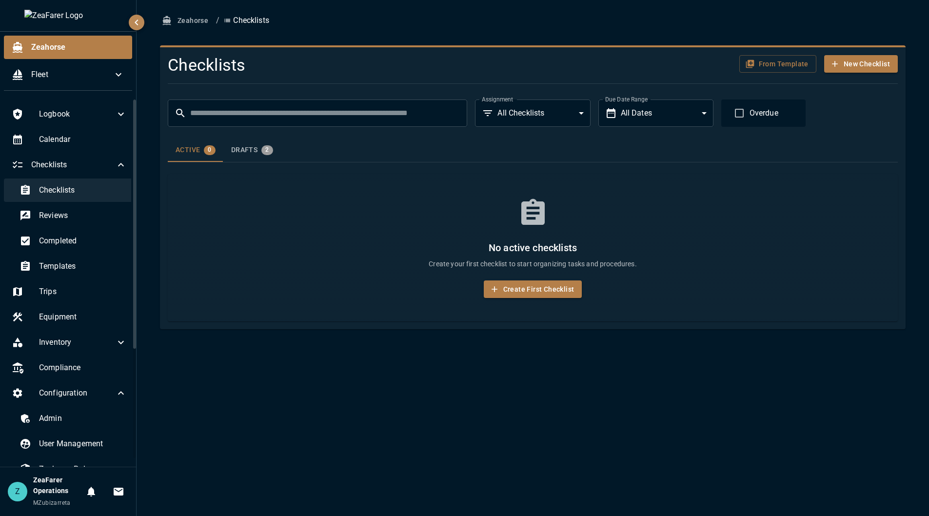
click at [35, 183] on div "Checklists" at bounding box center [73, 189] width 123 height 23
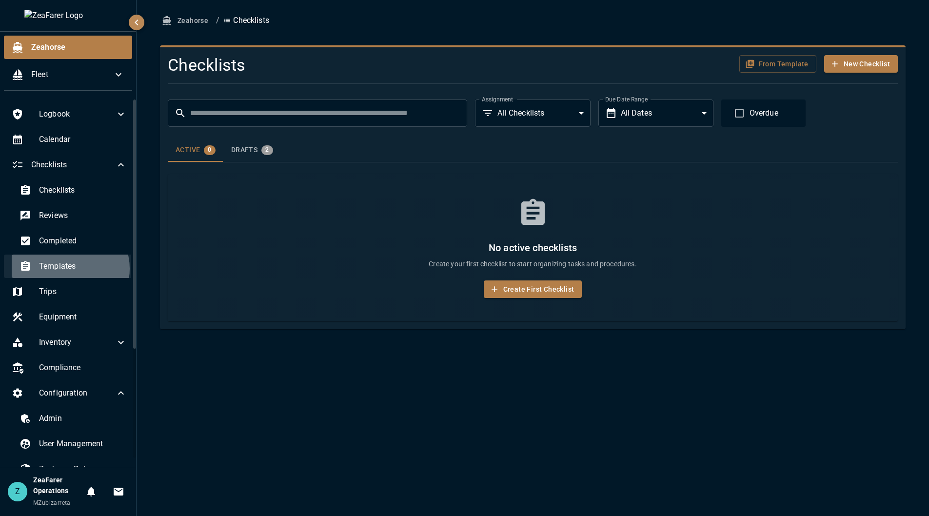
click at [70, 269] on span "Templates" at bounding box center [83, 266] width 88 height 12
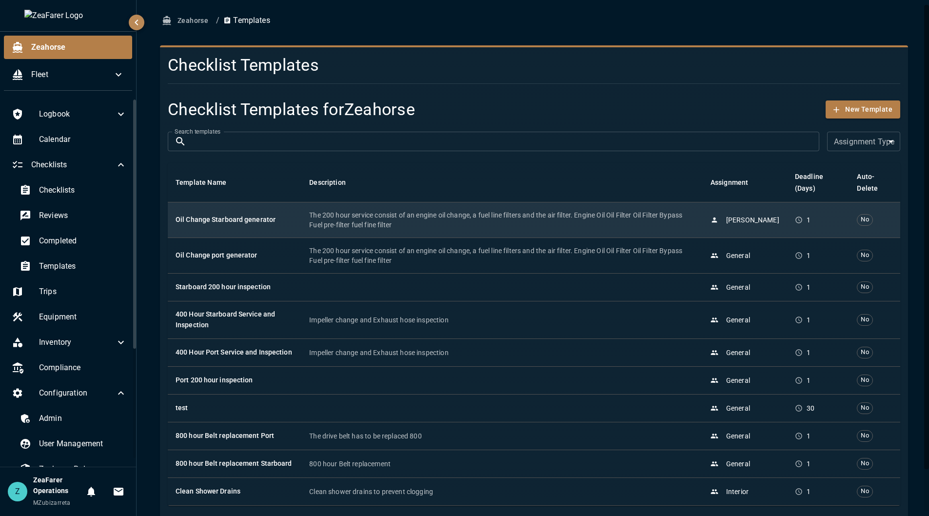
click at [485, 220] on p "The 200 hour service consist of an engine oil change, a fuel line filters and t…" at bounding box center [502, 220] width 386 height 20
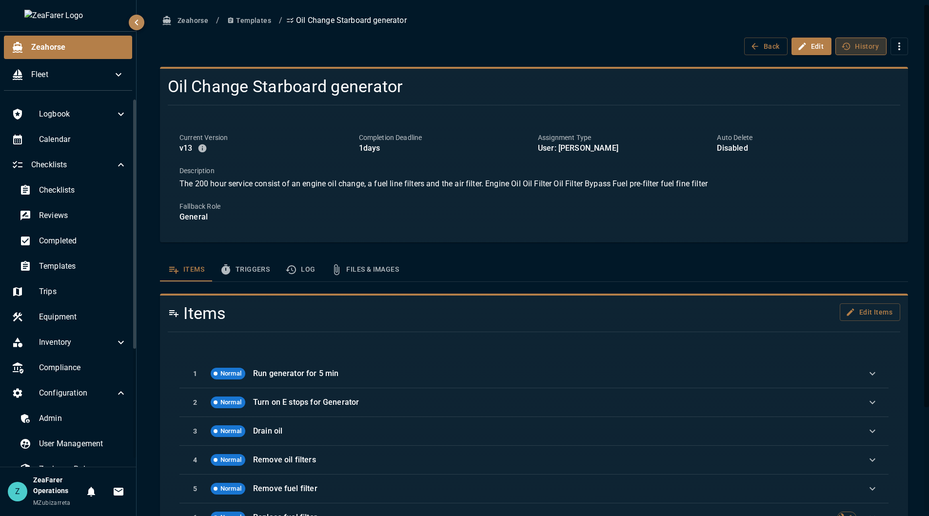
click at [852, 46] on button "History" at bounding box center [860, 47] width 51 height 18
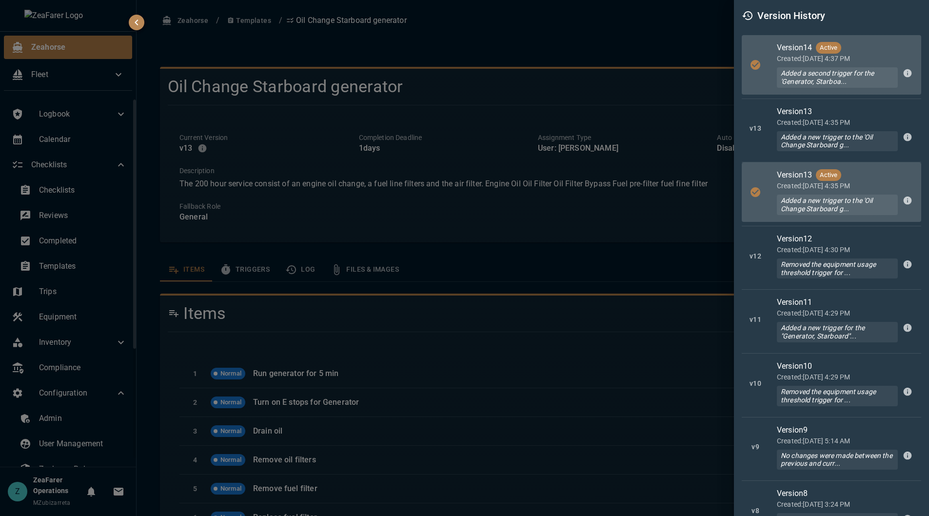
click at [321, 120] on div at bounding box center [464, 258] width 929 height 516
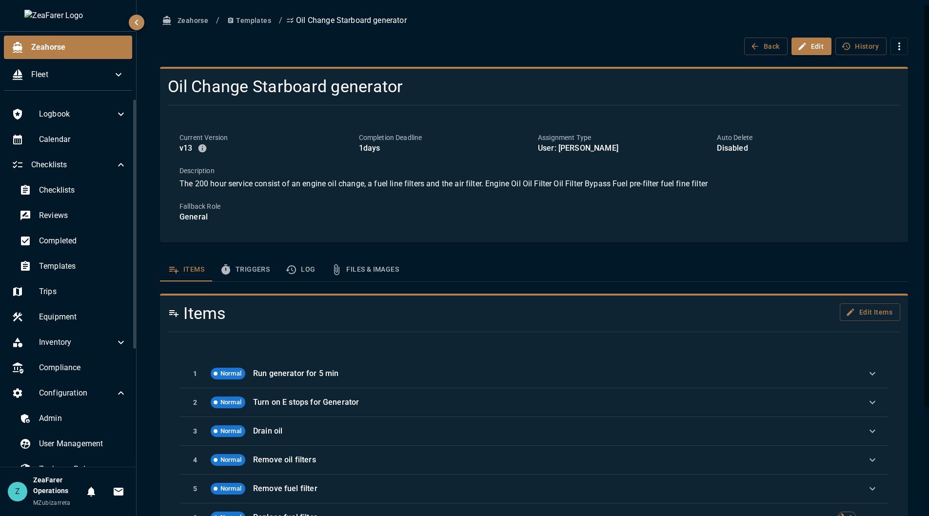
click at [238, 22] on button "Templates" at bounding box center [249, 21] width 52 height 18
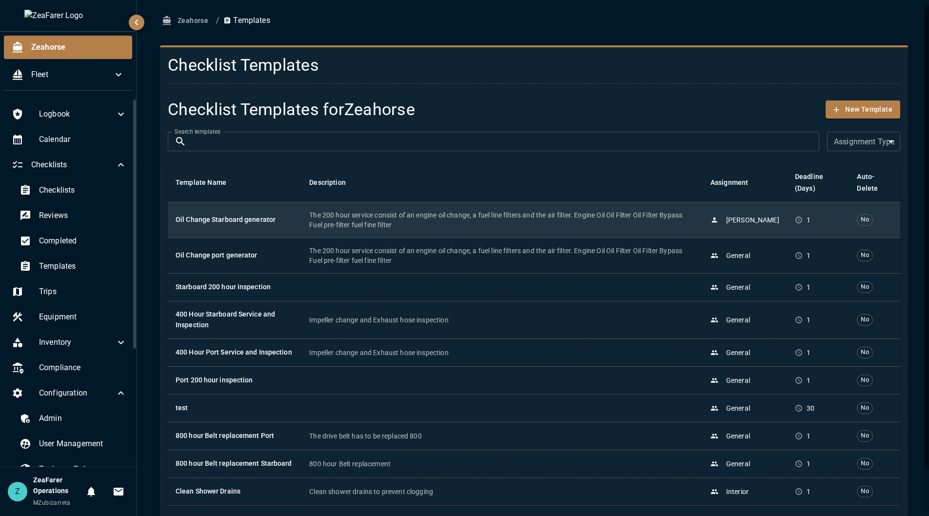
click at [318, 210] on p "The 200 hour service consist of an engine oil change, a fuel line filters and t…" at bounding box center [502, 220] width 386 height 20
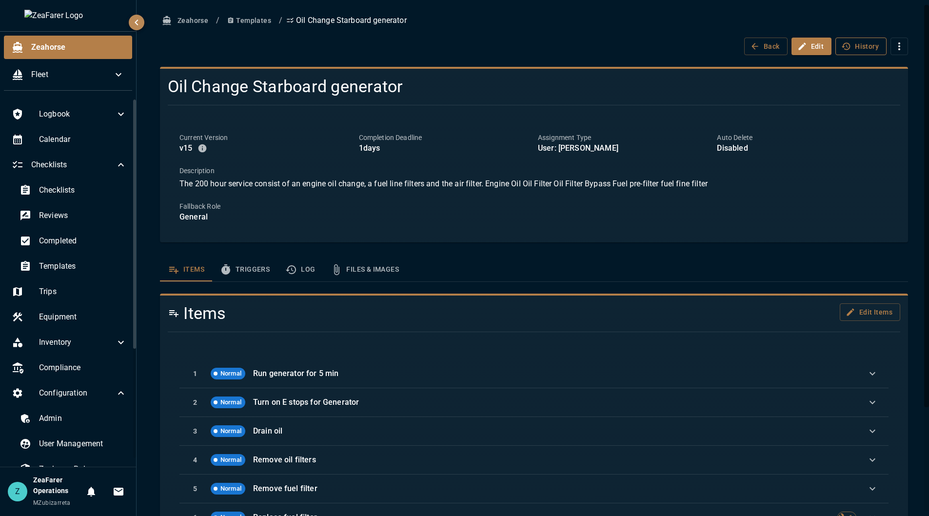
click at [848, 47] on button "History" at bounding box center [860, 47] width 51 height 18
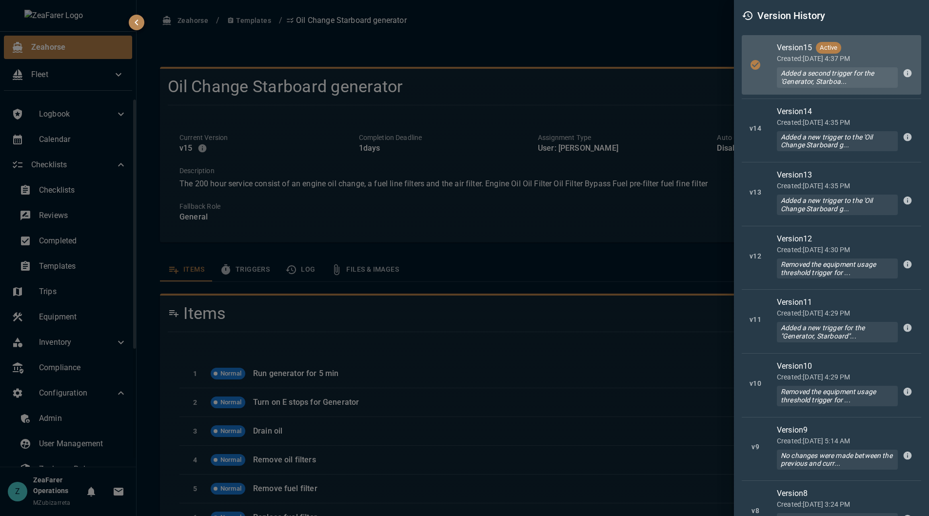
click at [578, 74] on div at bounding box center [464, 258] width 929 height 516
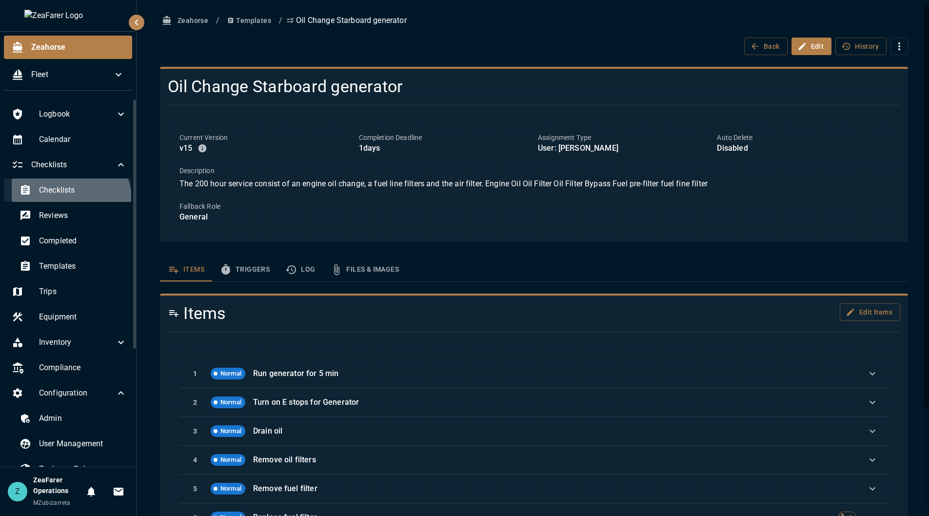
click at [66, 199] on div "Checklists" at bounding box center [73, 189] width 123 height 23
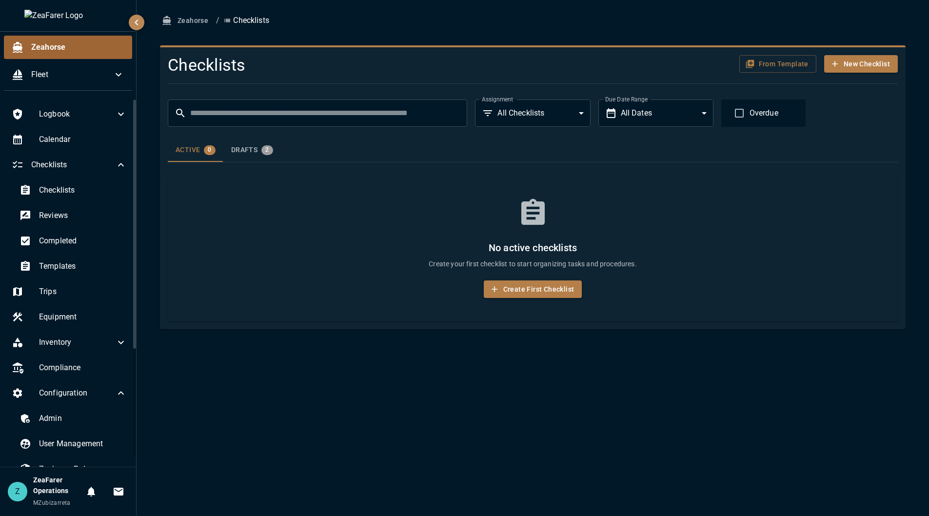
click at [59, 46] on span "Zeahorse" at bounding box center [77, 47] width 93 height 12
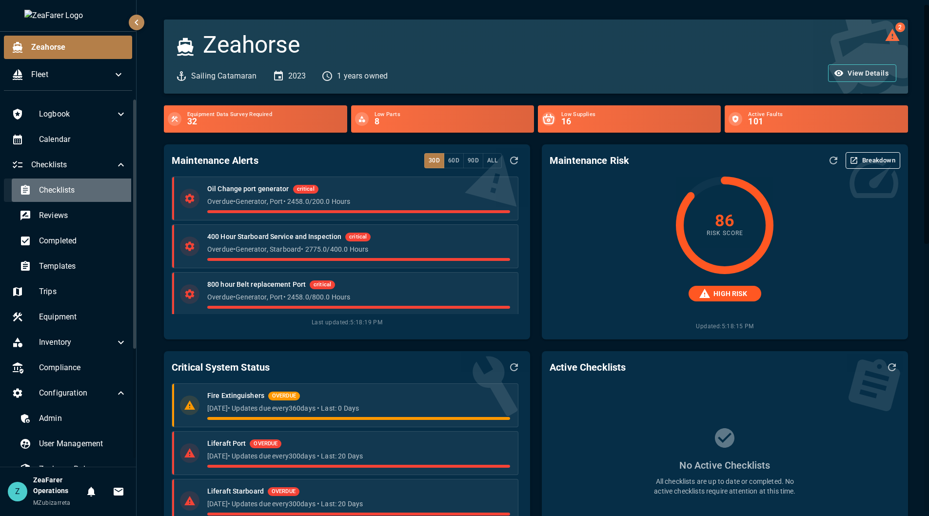
click at [75, 193] on span "Checklists" at bounding box center [83, 190] width 88 height 12
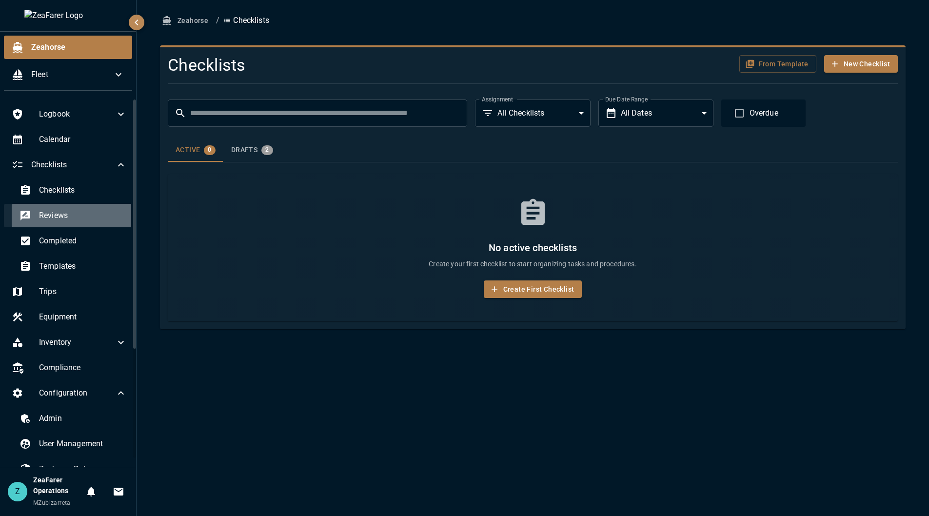
click at [75, 215] on span "Reviews" at bounding box center [83, 216] width 88 height 12
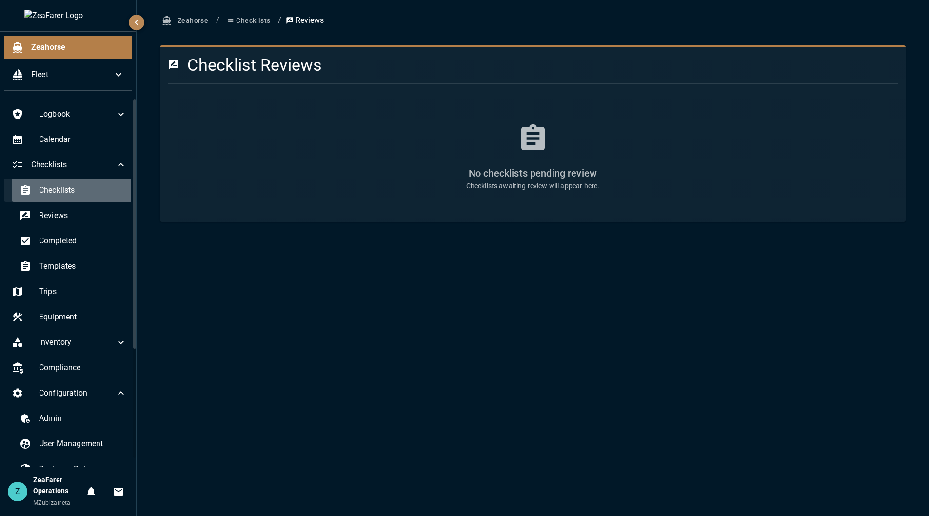
click at [88, 196] on span "Checklists" at bounding box center [83, 190] width 88 height 12
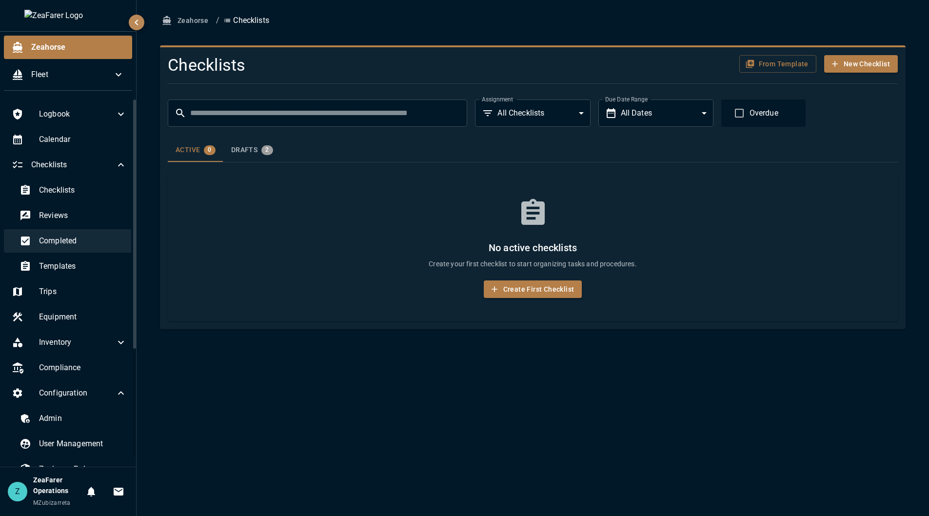
click at [78, 253] on div "Completed" at bounding box center [73, 240] width 123 height 23
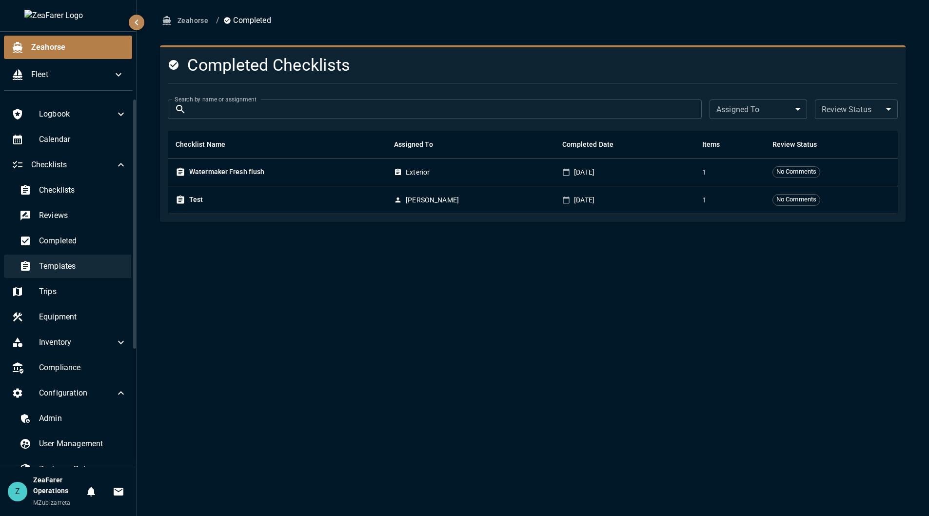
click at [82, 267] on span "Templates" at bounding box center [83, 266] width 88 height 12
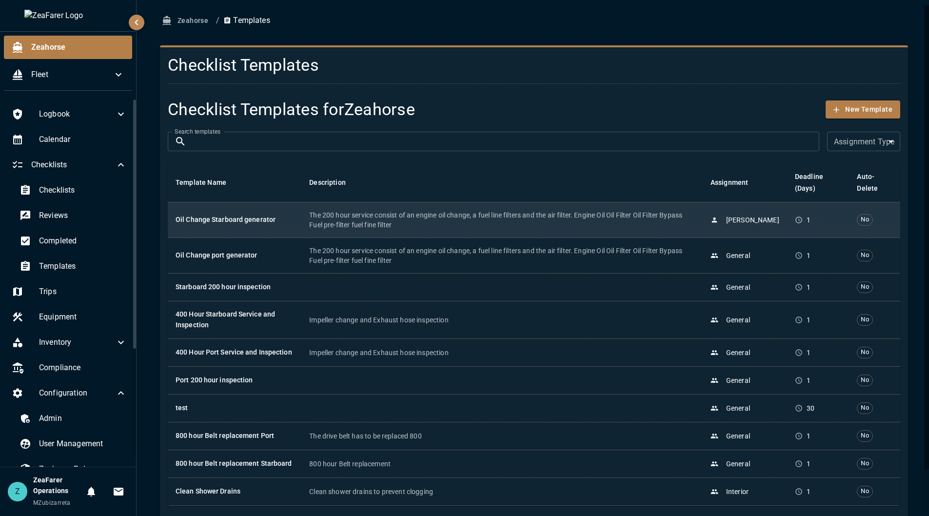
click at [312, 215] on p "The 200 hour service consist of an engine oil change, a fuel line filters and t…" at bounding box center [502, 220] width 386 height 20
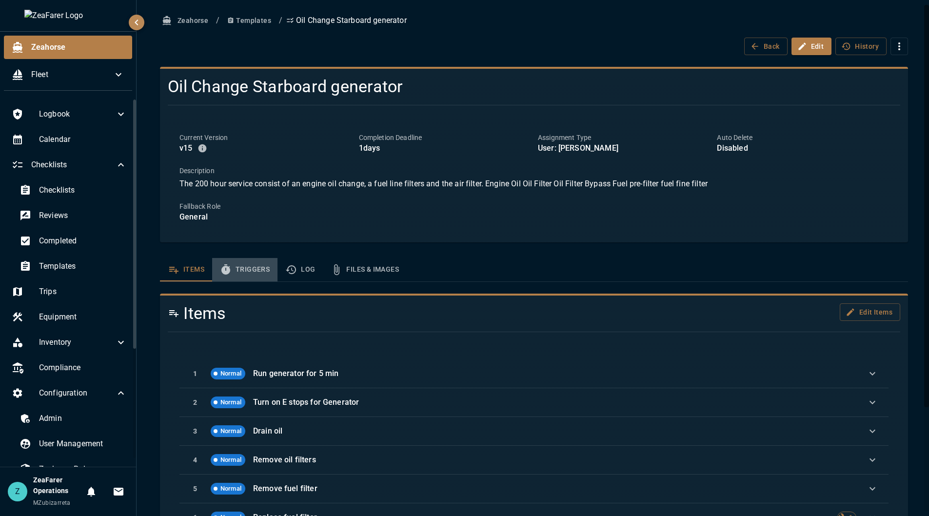
click at [234, 280] on button "Triggers" at bounding box center [244, 269] width 65 height 23
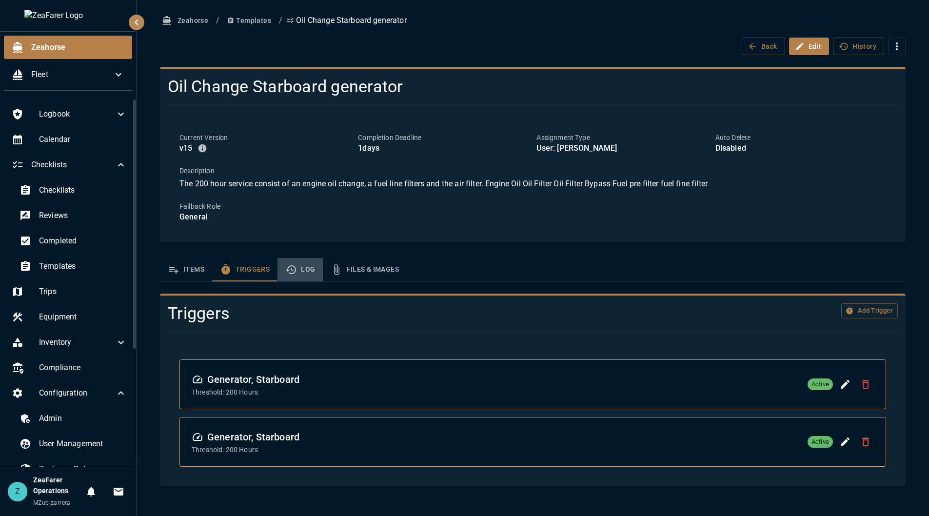
click at [314, 259] on button "Log" at bounding box center [299, 269] width 45 height 23
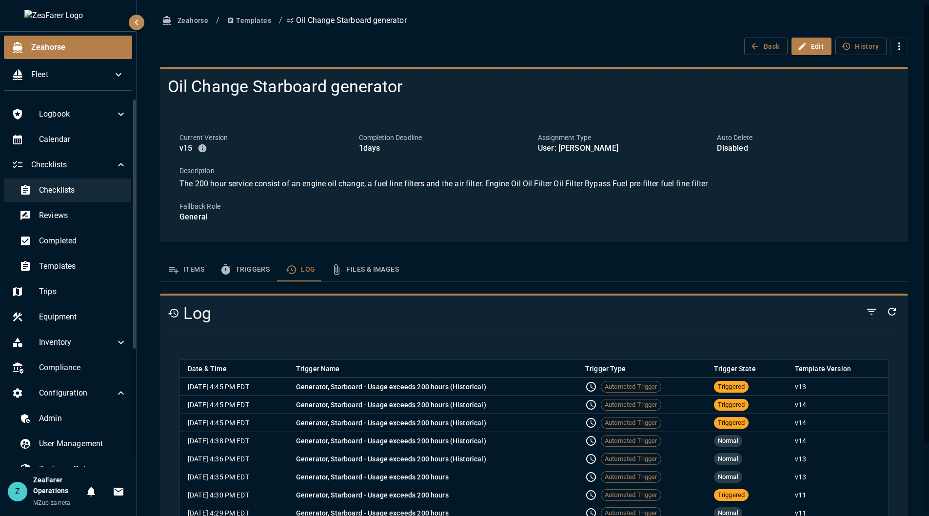
click at [52, 183] on div "Checklists" at bounding box center [73, 189] width 123 height 23
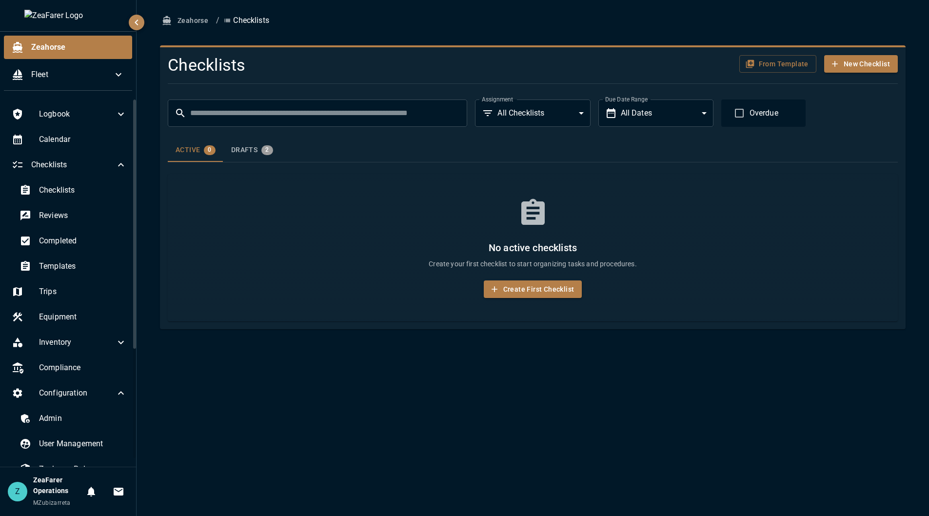
click at [508, 117] on body "Zeahorse Fleet Logbook Calendar Checklists Checklists Reviews Completed Templat…" at bounding box center [464, 258] width 929 height 516
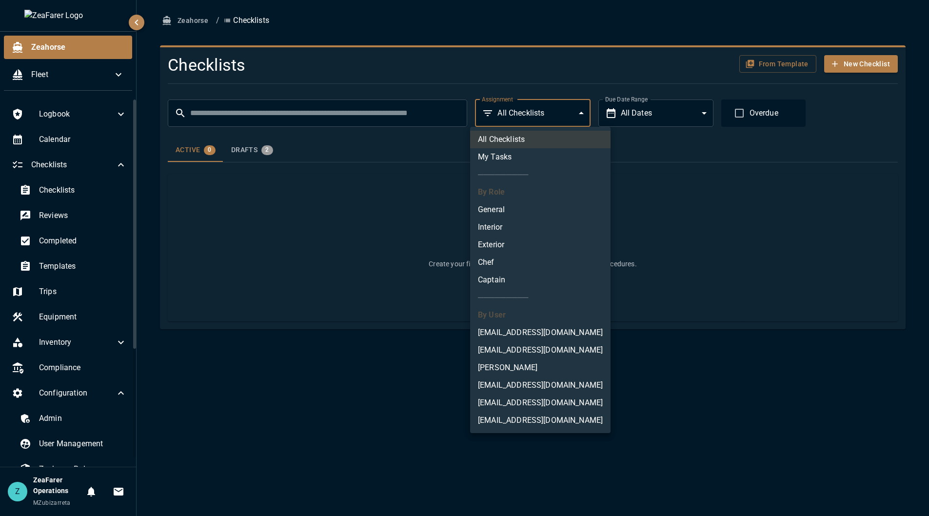
drag, startPoint x: 565, startPoint y: 384, endPoint x: 551, endPoint y: 372, distance: 19.4
click at [565, 373] on ul "All Checklists My Tasks ───────── By Role General Interior Exterior Chef Captai…" at bounding box center [540, 280] width 140 height 306
click at [535, 369] on li "Anrich Nothnagel" at bounding box center [540, 368] width 140 height 18
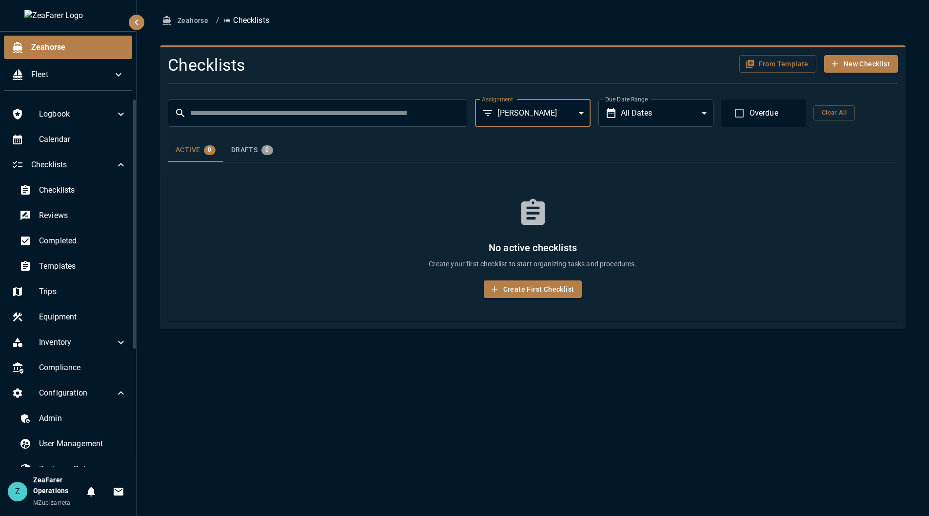
click at [561, 112] on body "**********" at bounding box center [464, 258] width 929 height 516
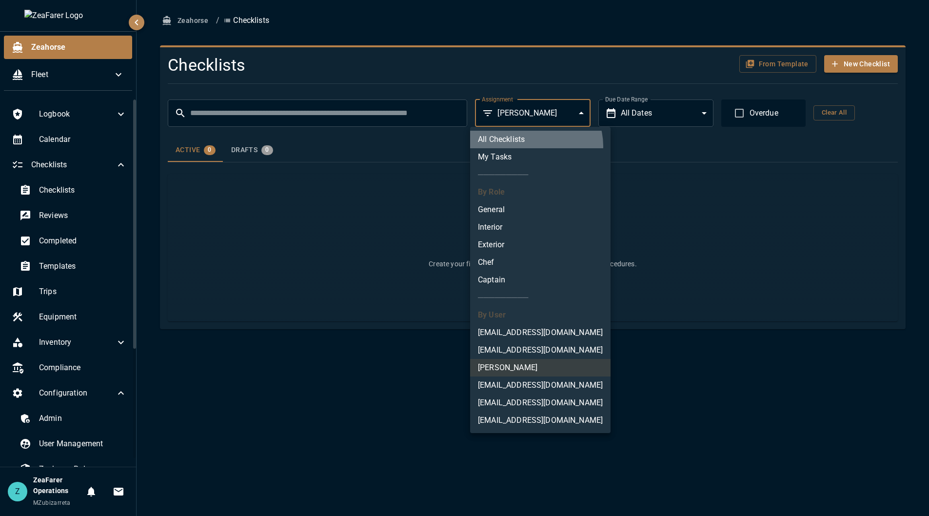
click at [535, 149] on ul "All Checklists My Tasks ───────── By Role General Interior Exterior Chef Captai…" at bounding box center [540, 280] width 140 height 306
click at [545, 138] on li "All Checklists" at bounding box center [540, 140] width 140 height 18
type input "***"
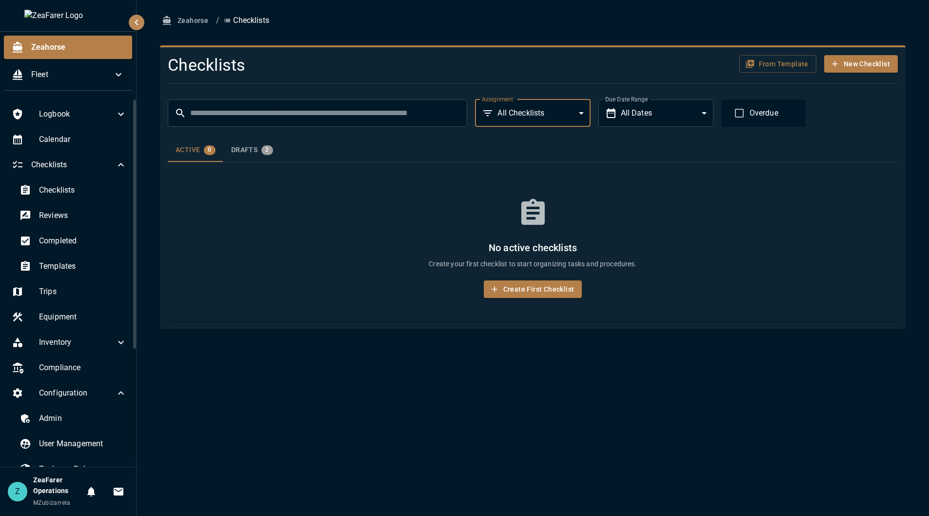
click at [612, 154] on div "Active 0 Drafts 2" at bounding box center [533, 149] width 730 height 23
click at [202, 20] on button "Zeahorse" at bounding box center [186, 21] width 52 height 18
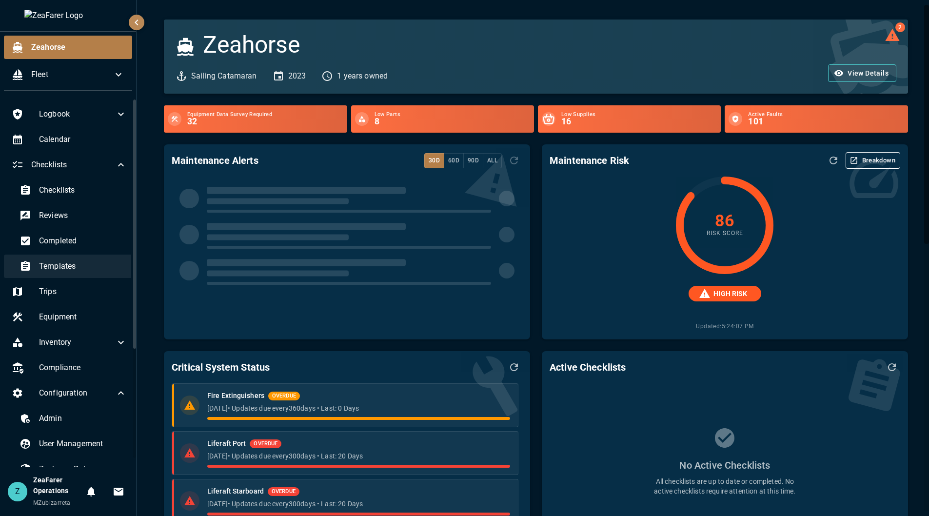
click at [55, 259] on div "Templates" at bounding box center [73, 266] width 123 height 23
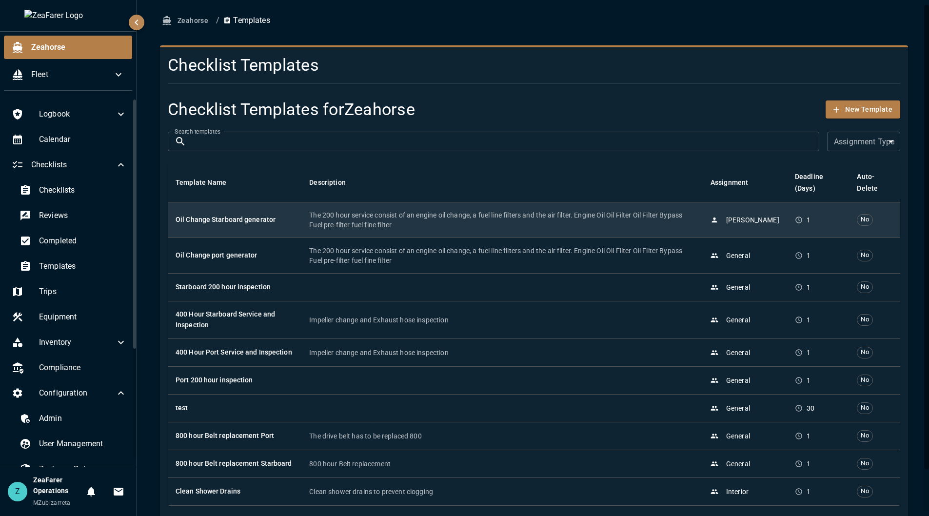
click at [292, 225] on td "Oil Change Starboard generator" at bounding box center [235, 220] width 134 height 36
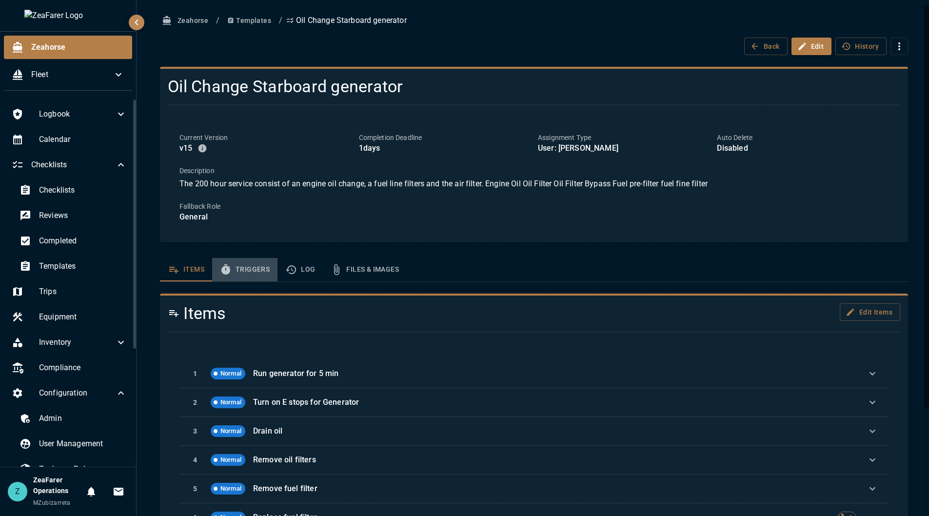
click at [224, 266] on icon "template sections" at bounding box center [226, 270] width 12 height 12
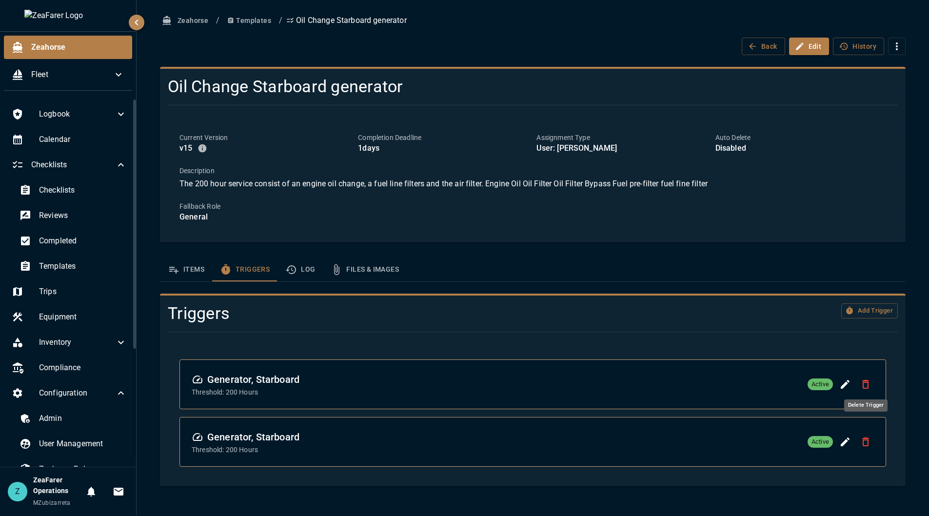
click at [865, 382] on icon "Delete Trigger" at bounding box center [865, 384] width 7 height 9
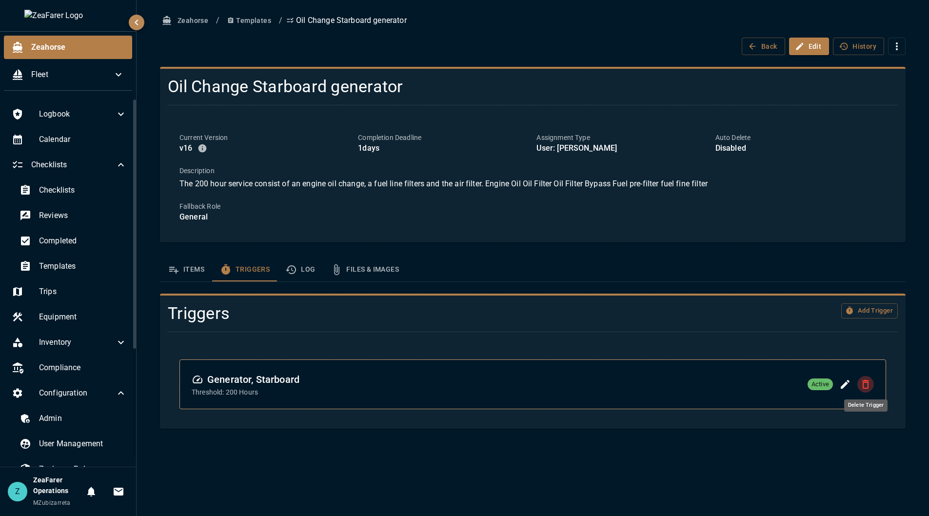
click at [861, 385] on icon "Delete Trigger" at bounding box center [866, 384] width 12 height 12
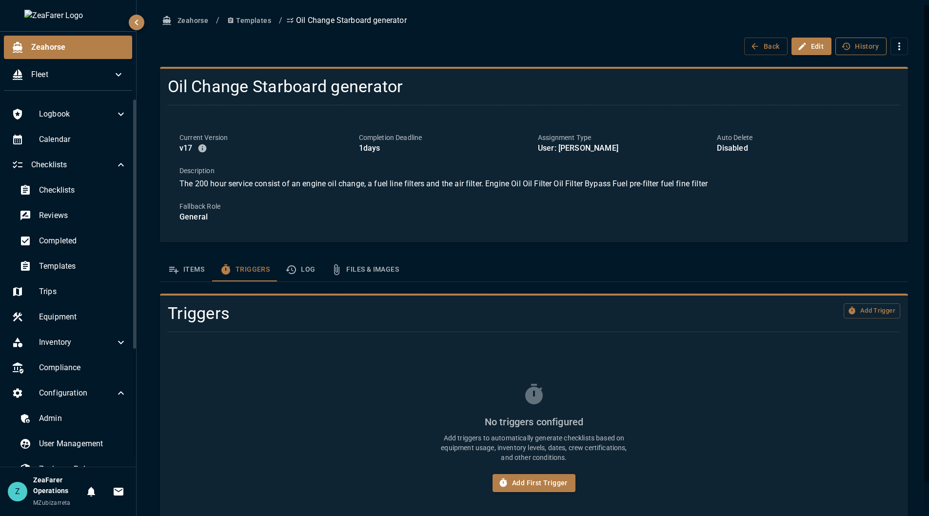
click at [857, 43] on button "History" at bounding box center [860, 47] width 51 height 18
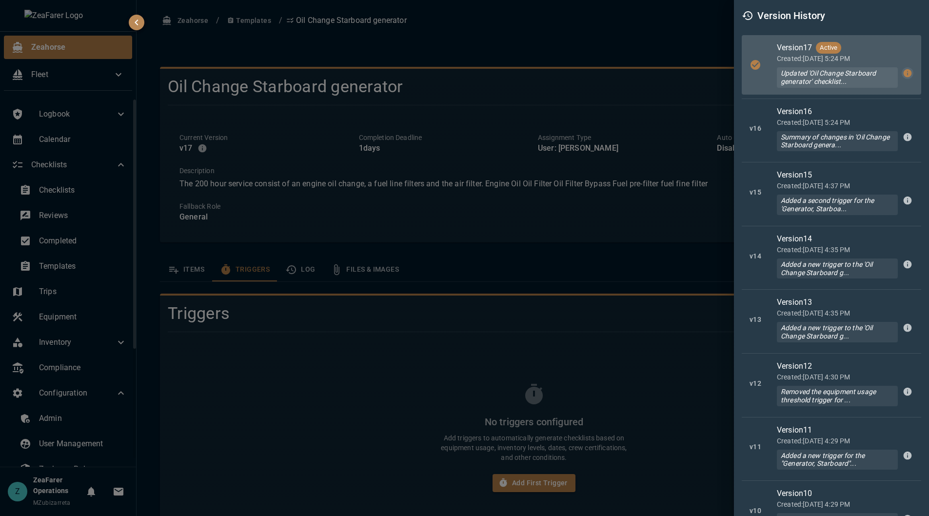
click at [904, 73] on icon "button" at bounding box center [908, 73] width 8 height 8
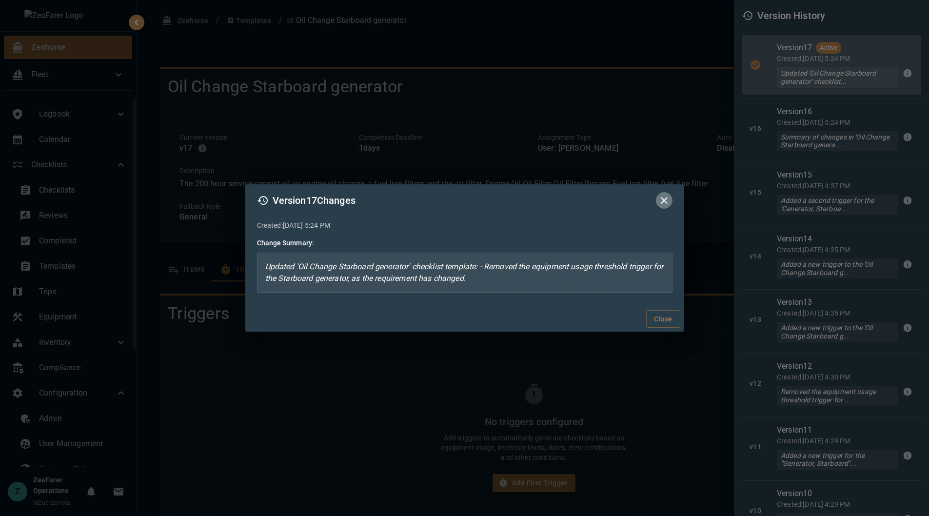
click at [669, 202] on icon "button" at bounding box center [664, 201] width 12 height 12
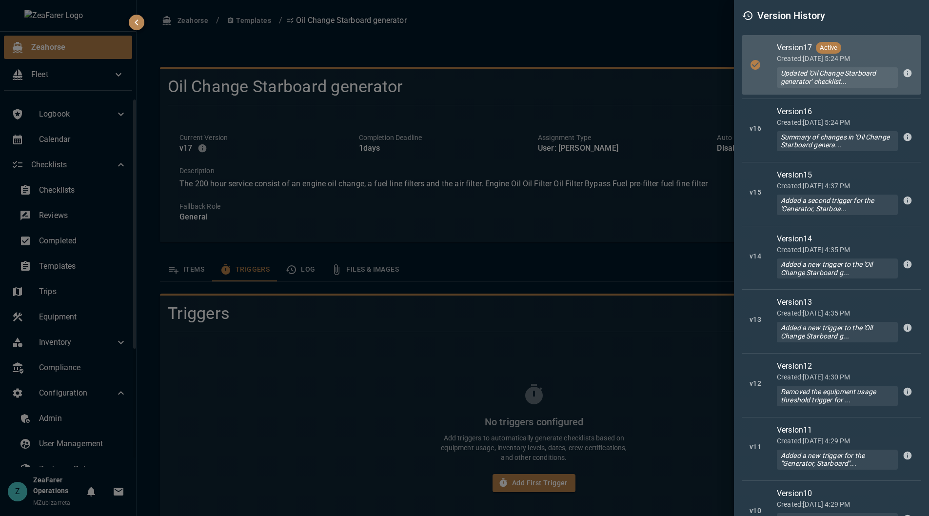
click at [650, 246] on div at bounding box center [464, 258] width 929 height 516
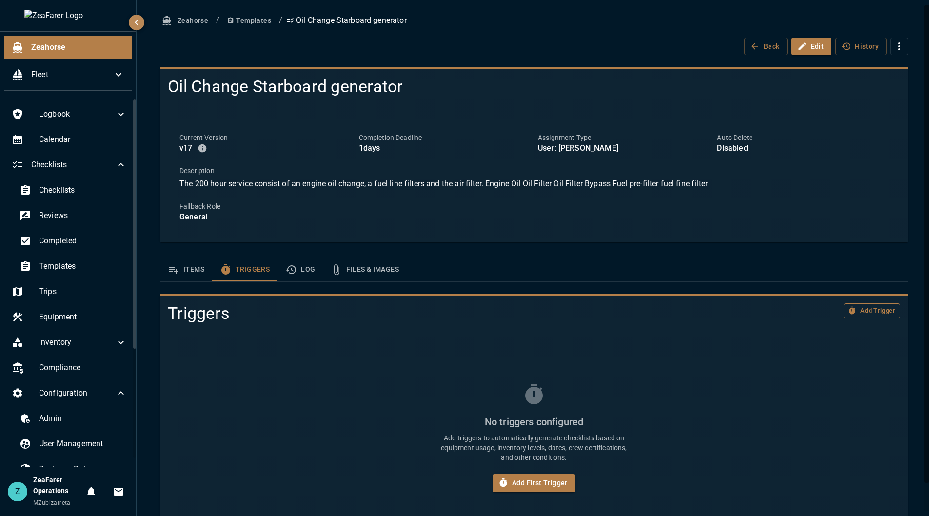
click at [879, 313] on button "Add Trigger" at bounding box center [872, 310] width 57 height 15
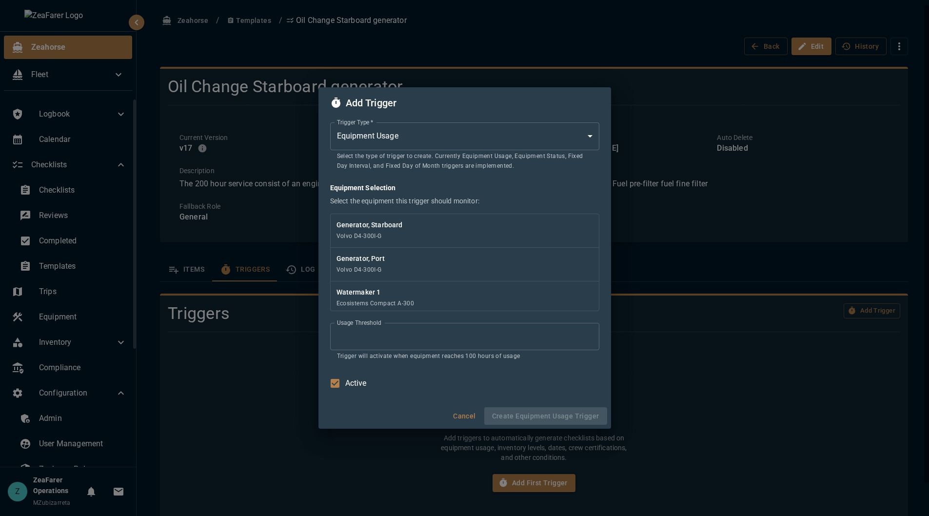
click at [407, 133] on body "Zeahorse Fleet Logbook Calendar Checklists Checklists Reviews Completed Templat…" at bounding box center [464, 258] width 929 height 516
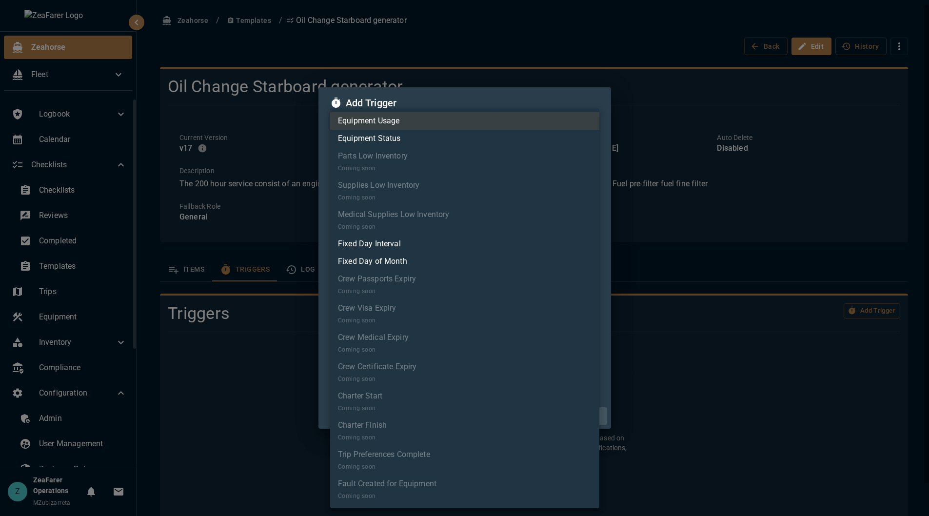
click at [425, 125] on li "Equipment Usage" at bounding box center [464, 121] width 269 height 18
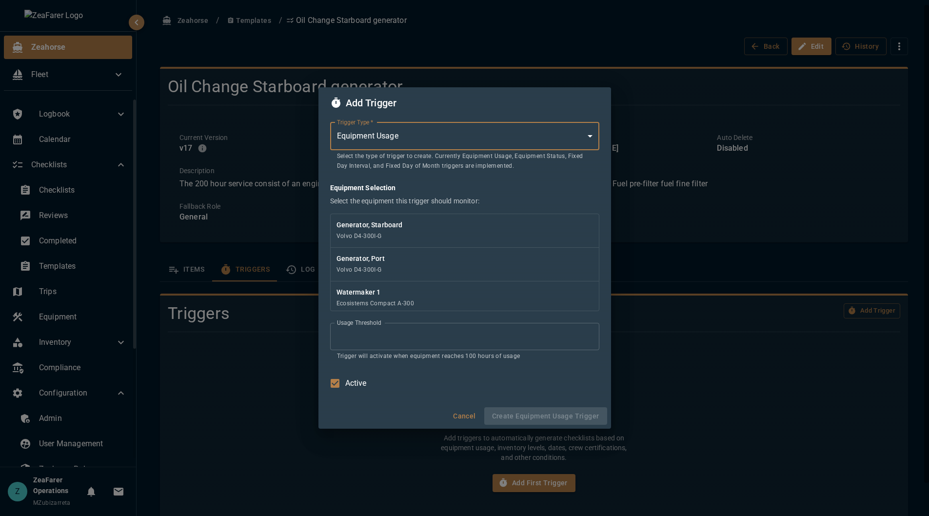
click at [421, 234] on div "Generator, Starboard Volvo D4-300I-G" at bounding box center [465, 231] width 268 height 34
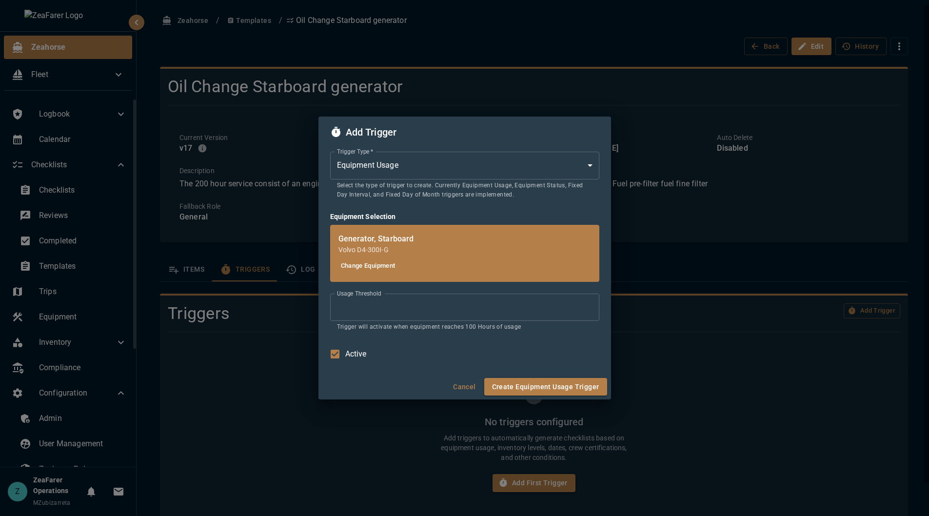
click at [389, 301] on input "***" at bounding box center [464, 307] width 269 height 27
click at [389, 302] on input "***" at bounding box center [464, 307] width 269 height 27
click at [390, 302] on input "***" at bounding box center [464, 307] width 269 height 27
type input "***"
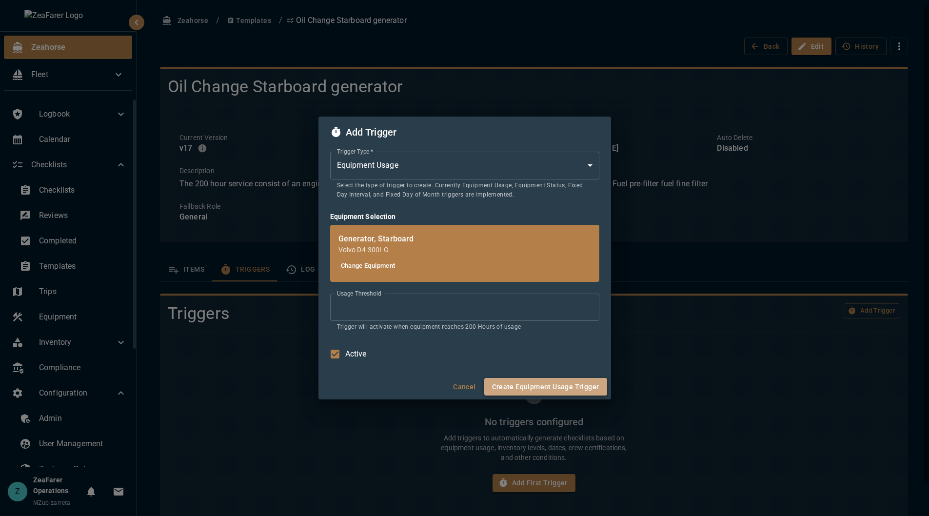
click at [587, 384] on button "Create Equipment Usage Trigger" at bounding box center [545, 387] width 123 height 18
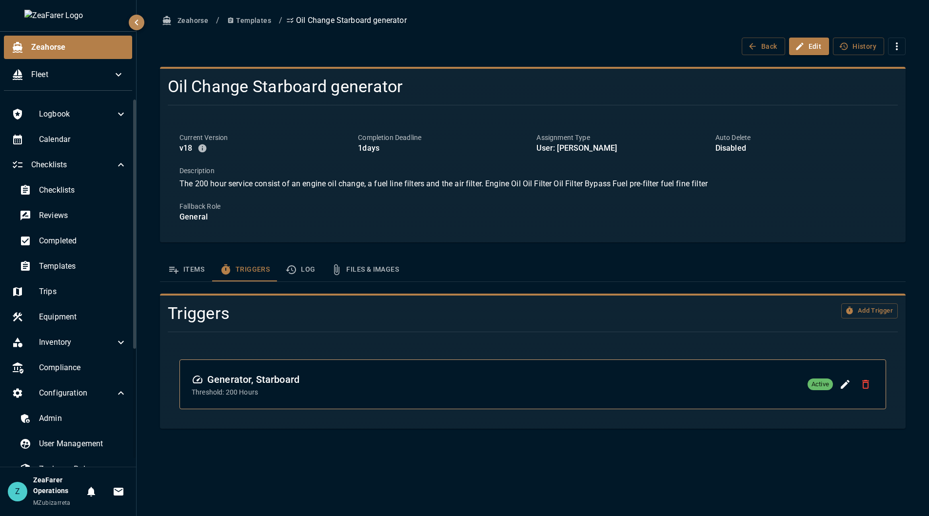
click at [298, 273] on button "Log" at bounding box center [299, 269] width 45 height 23
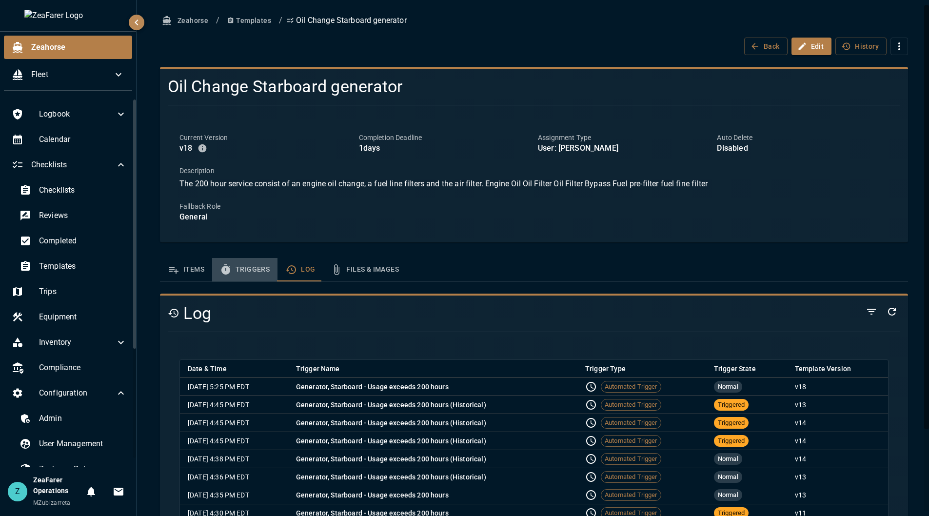
click at [246, 267] on button "Triggers" at bounding box center [244, 269] width 65 height 23
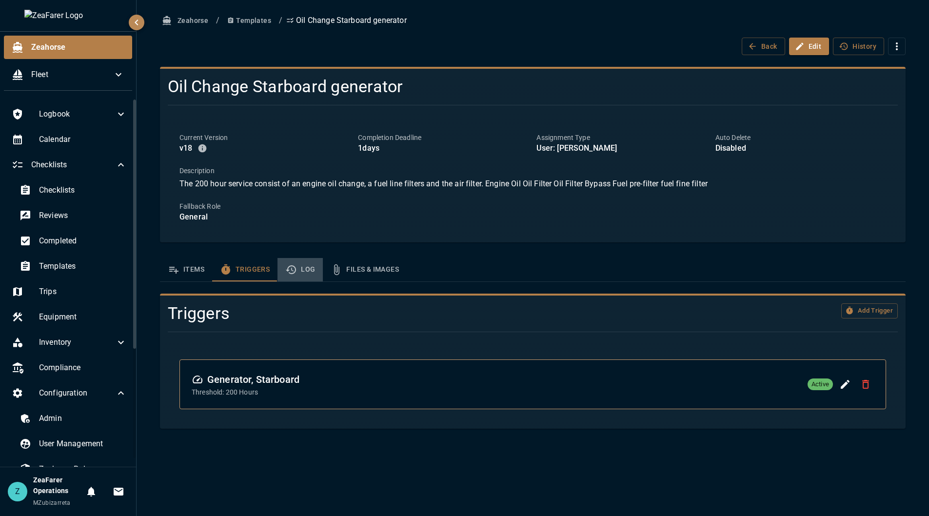
click at [289, 268] on icon "template sections" at bounding box center [291, 270] width 12 height 12
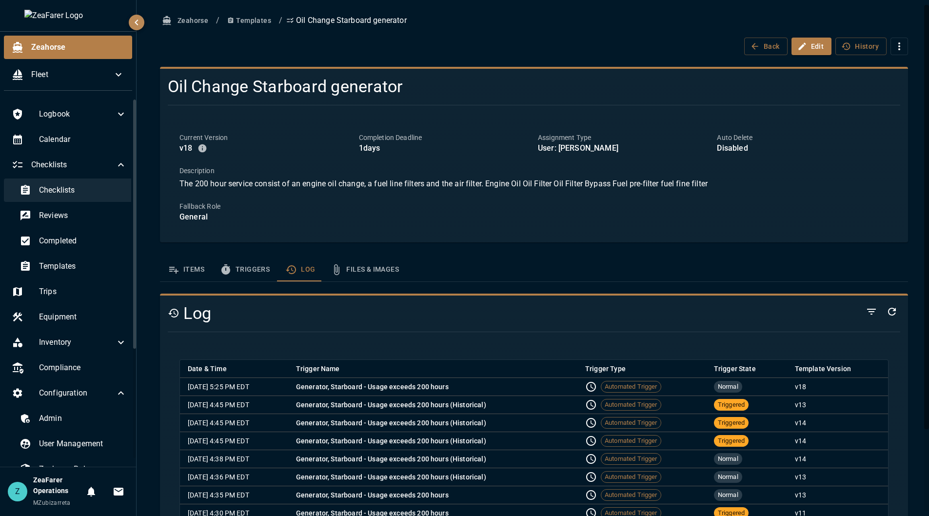
click at [52, 201] on div "Checklists" at bounding box center [73, 189] width 123 height 23
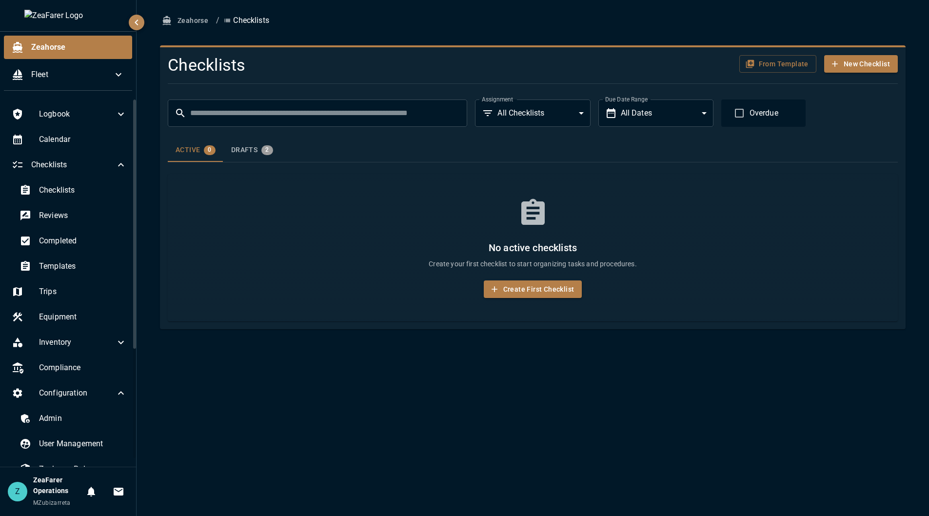
click at [196, 259] on p "Create your first checklist to start organizing tasks and procedures." at bounding box center [532, 264] width 683 height 10
click at [62, 190] on span "Checklists" at bounding box center [83, 190] width 88 height 12
click at [54, 189] on span "Checklists" at bounding box center [83, 190] width 88 height 12
click at [48, 141] on span "Calendar" at bounding box center [83, 140] width 88 height 12
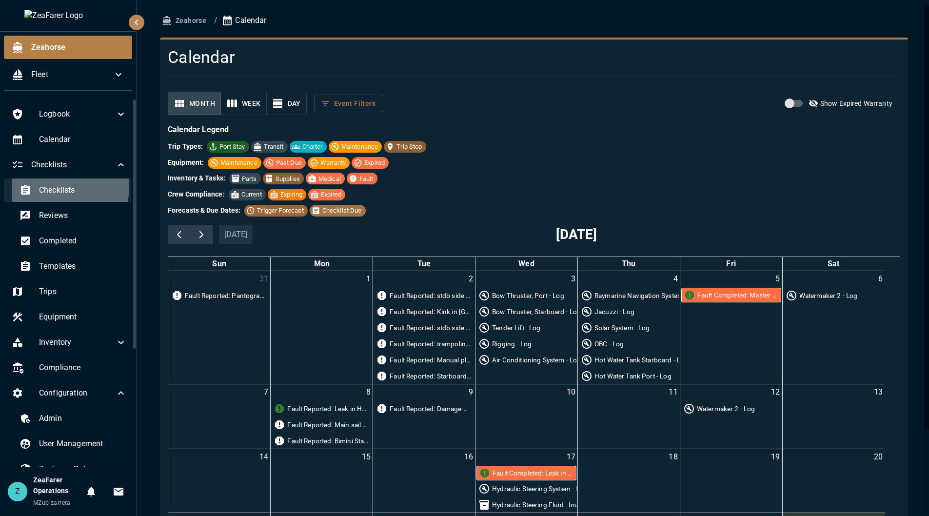
click at [59, 187] on span "Checklists" at bounding box center [83, 190] width 88 height 12
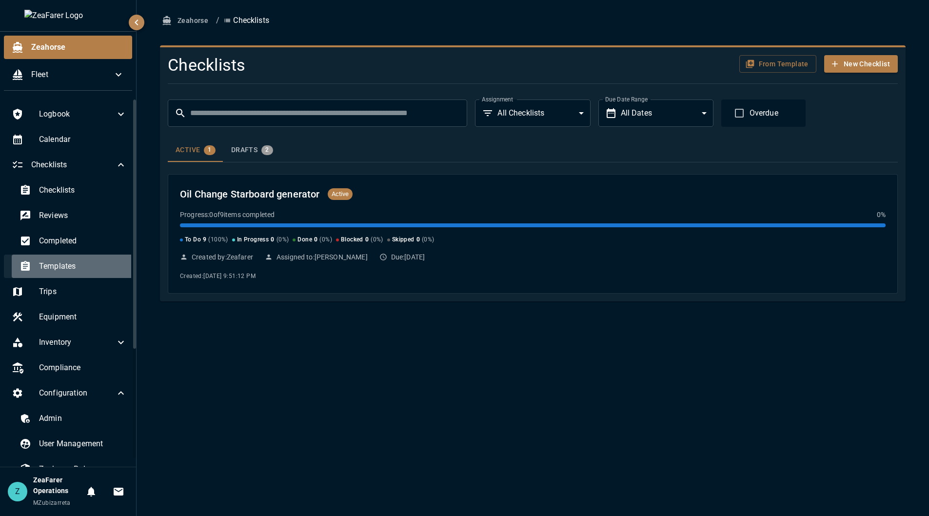
click at [78, 268] on span "Templates" at bounding box center [83, 266] width 88 height 12
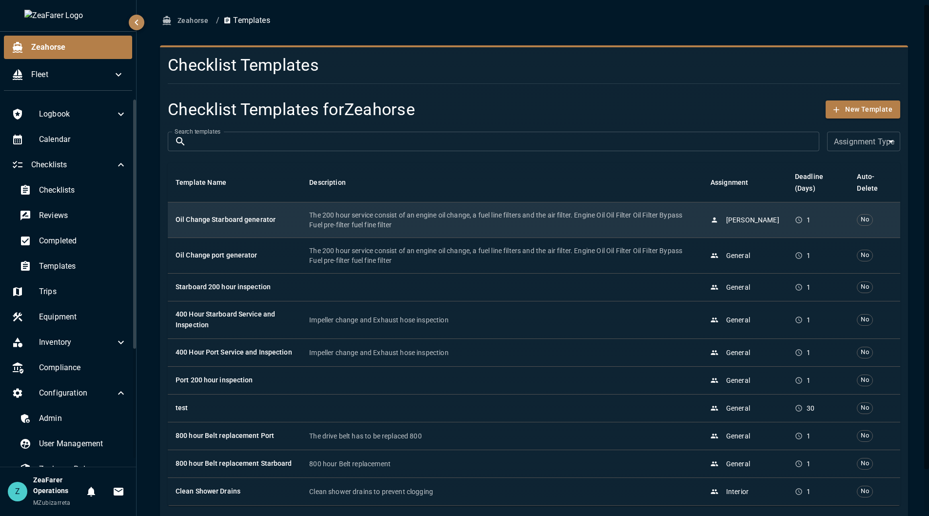
click at [473, 213] on p "The 200 hour service consist of an engine oil change, a fuel line filters and t…" at bounding box center [502, 220] width 386 height 20
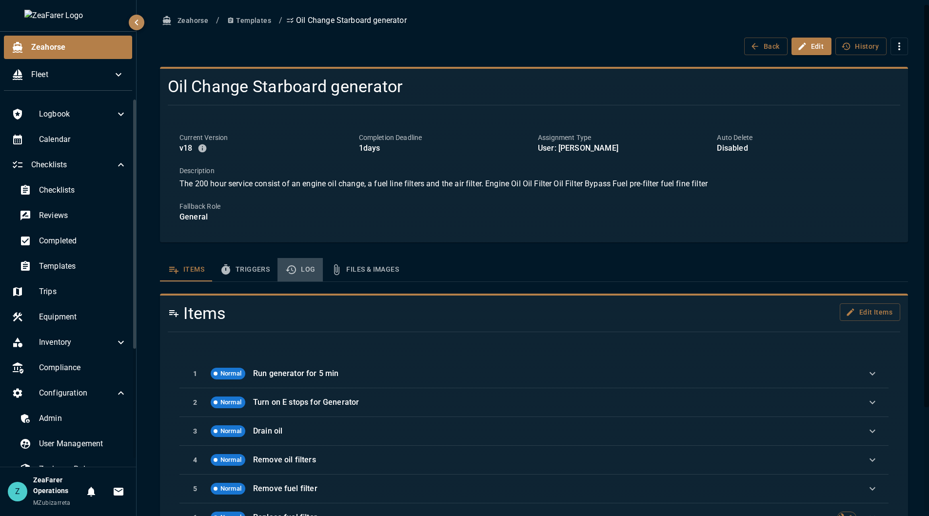
click at [291, 268] on icon "template sections" at bounding box center [291, 269] width 10 height 9
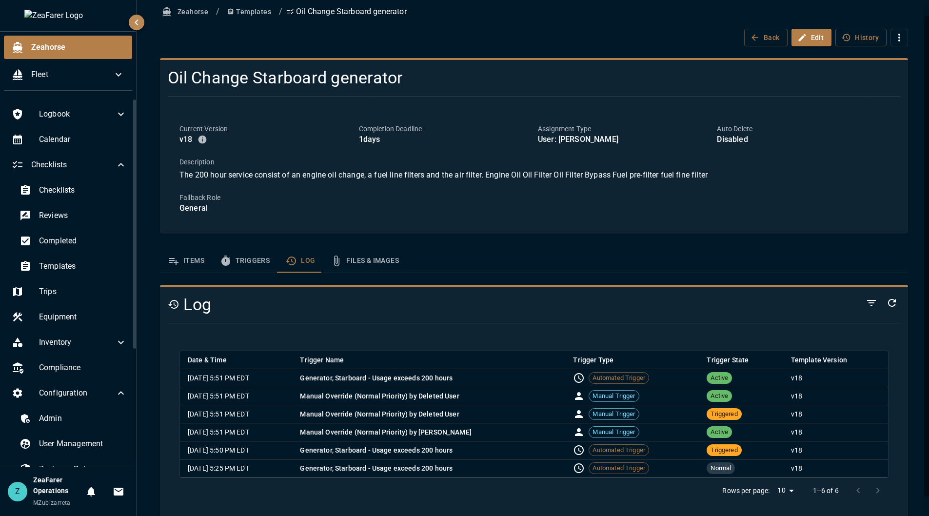
scroll to position [27, 0]
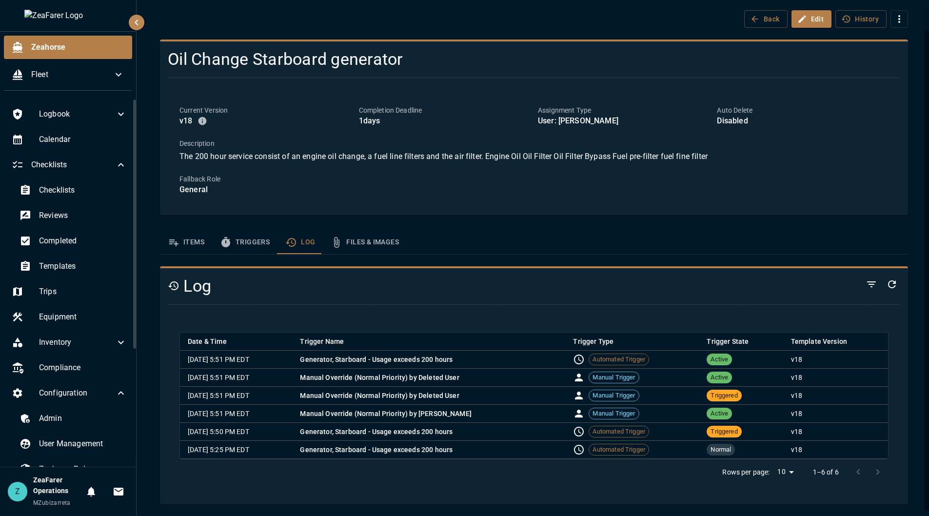
click at [229, 241] on icon "template sections" at bounding box center [225, 242] width 9 height 10
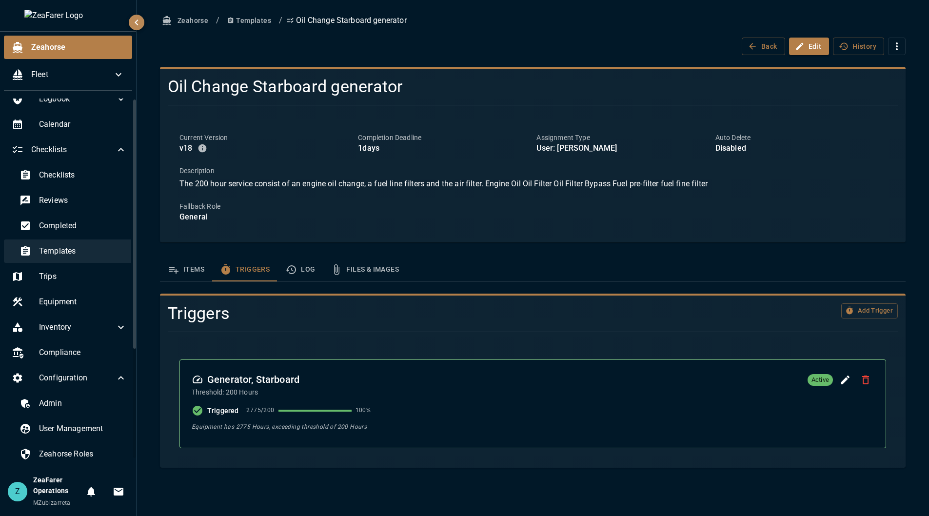
scroll to position [49, 0]
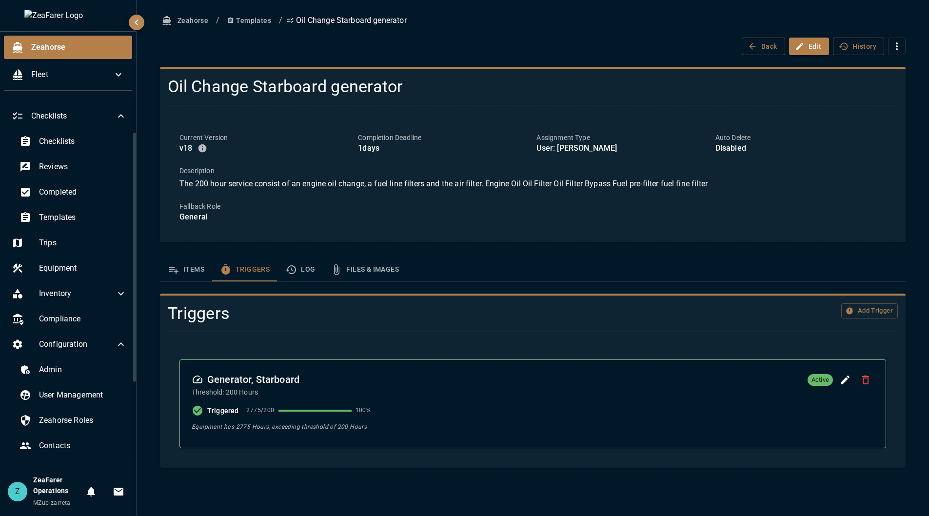
click at [598, 497] on div "Zeahorse / Templates / Oil Change Starboard generator Back Edit History Oil Cha…" at bounding box center [533, 258] width 792 height 516
